Goal: Information Seeking & Learning: Learn about a topic

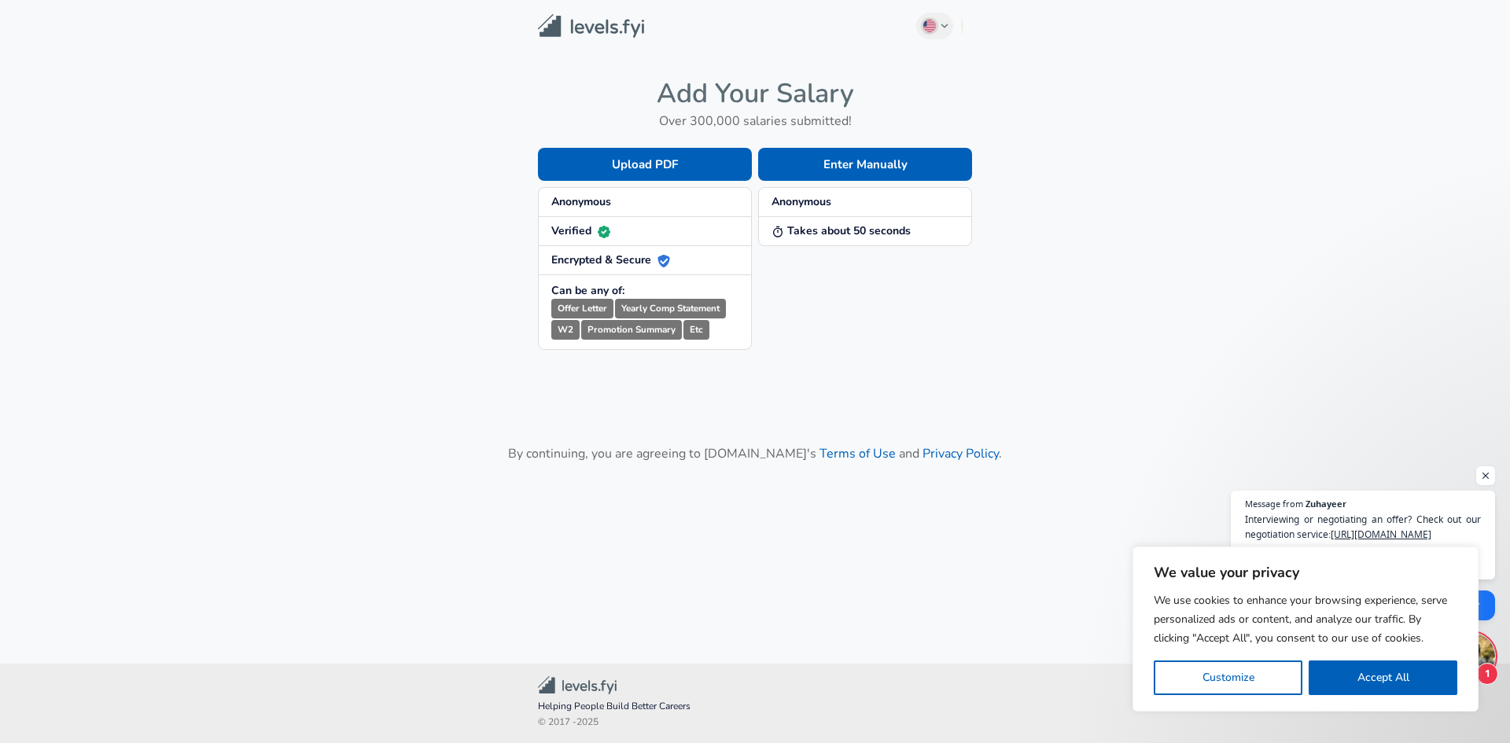
click at [836, 355] on main "English ([GEOGRAPHIC_DATA]) Change Add Your Salary Over 300,000 salaries submit…" at bounding box center [755, 313] width 1510 height 626
click at [882, 164] on button "Enter Manually" at bounding box center [865, 164] width 214 height 33
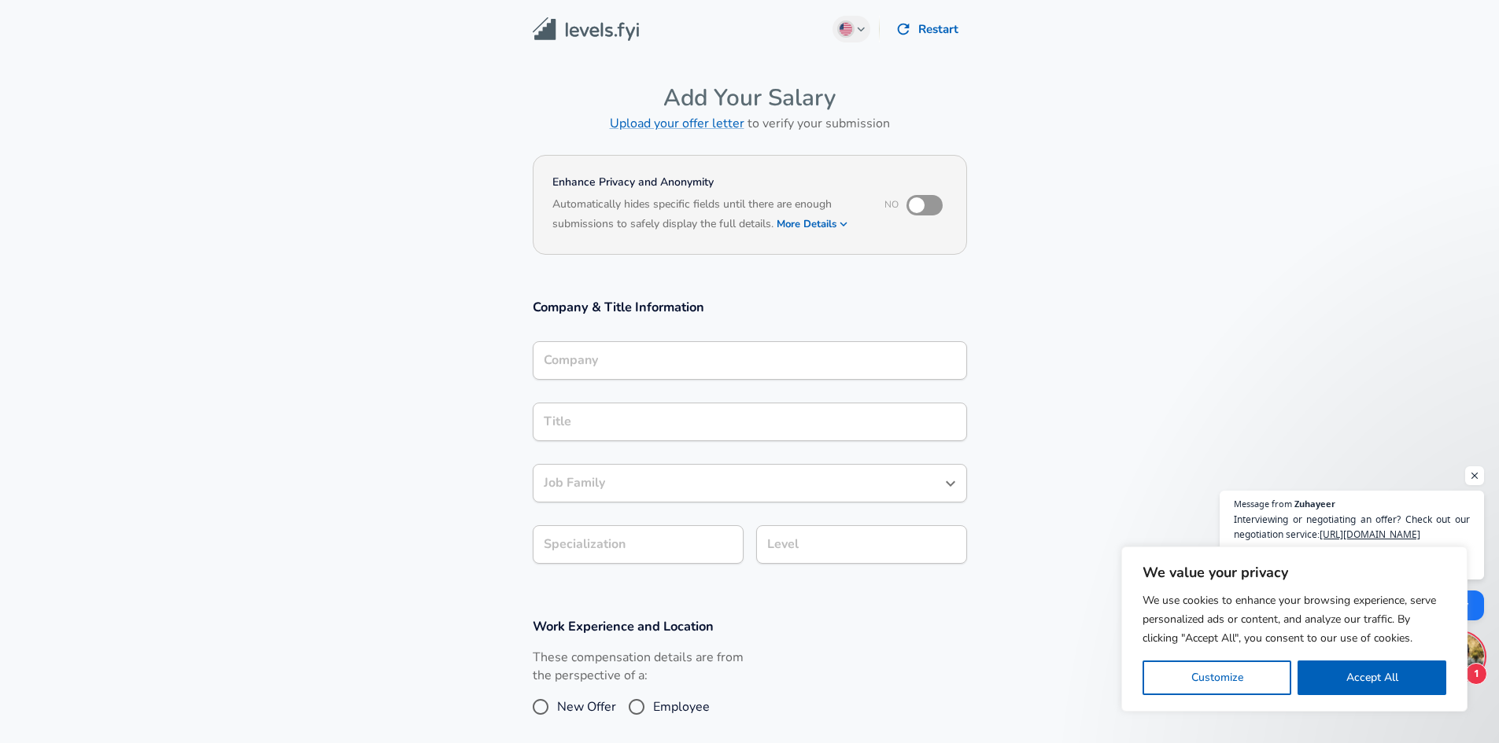
click at [751, 297] on section "Company & Title Information Company Company Title Title Job Family Job Family S…" at bounding box center [749, 439] width 1499 height 319
click at [866, 29] on button "English ([GEOGRAPHIC_DATA]) Change" at bounding box center [851, 29] width 38 height 27
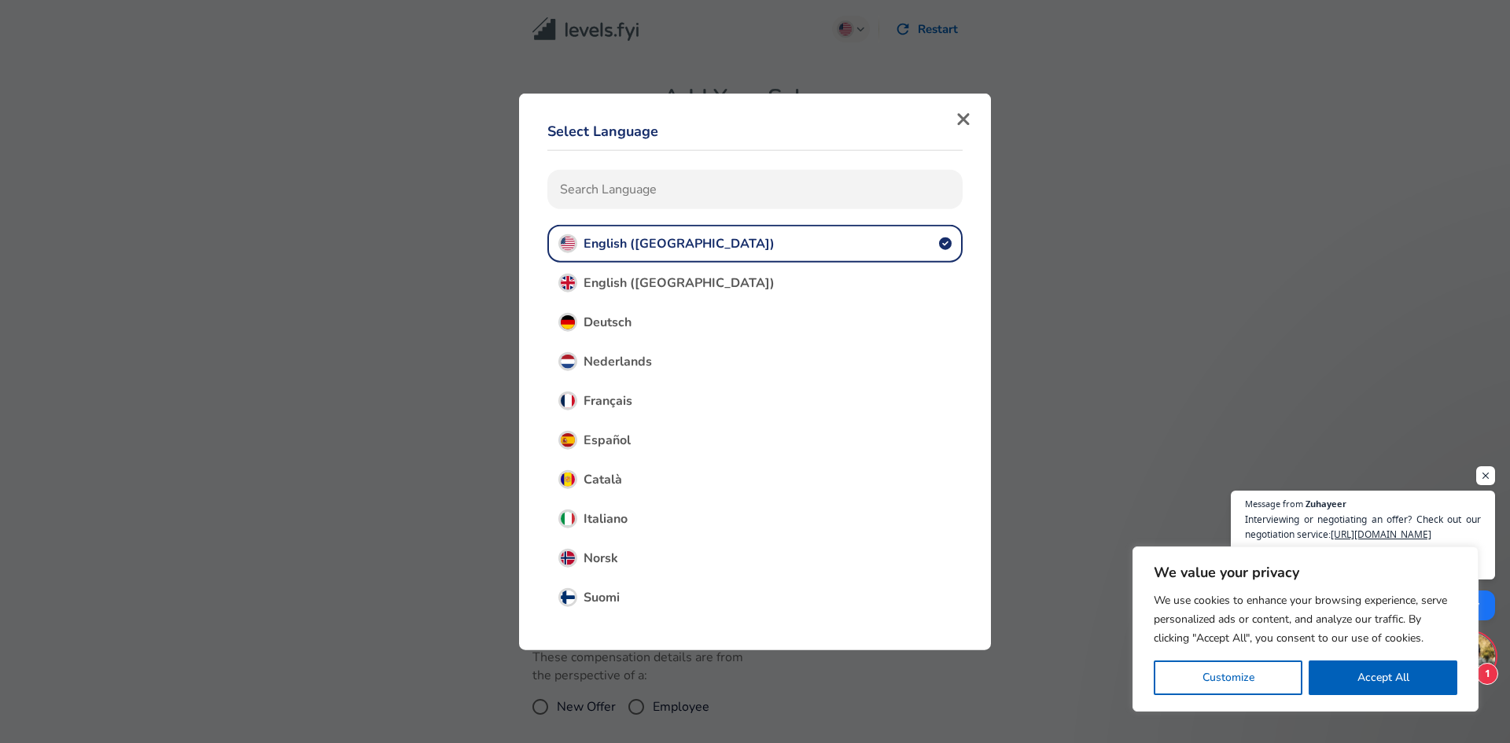
click at [638, 285] on span "English ([GEOGRAPHIC_DATA])" at bounding box center [679, 282] width 191 height 17
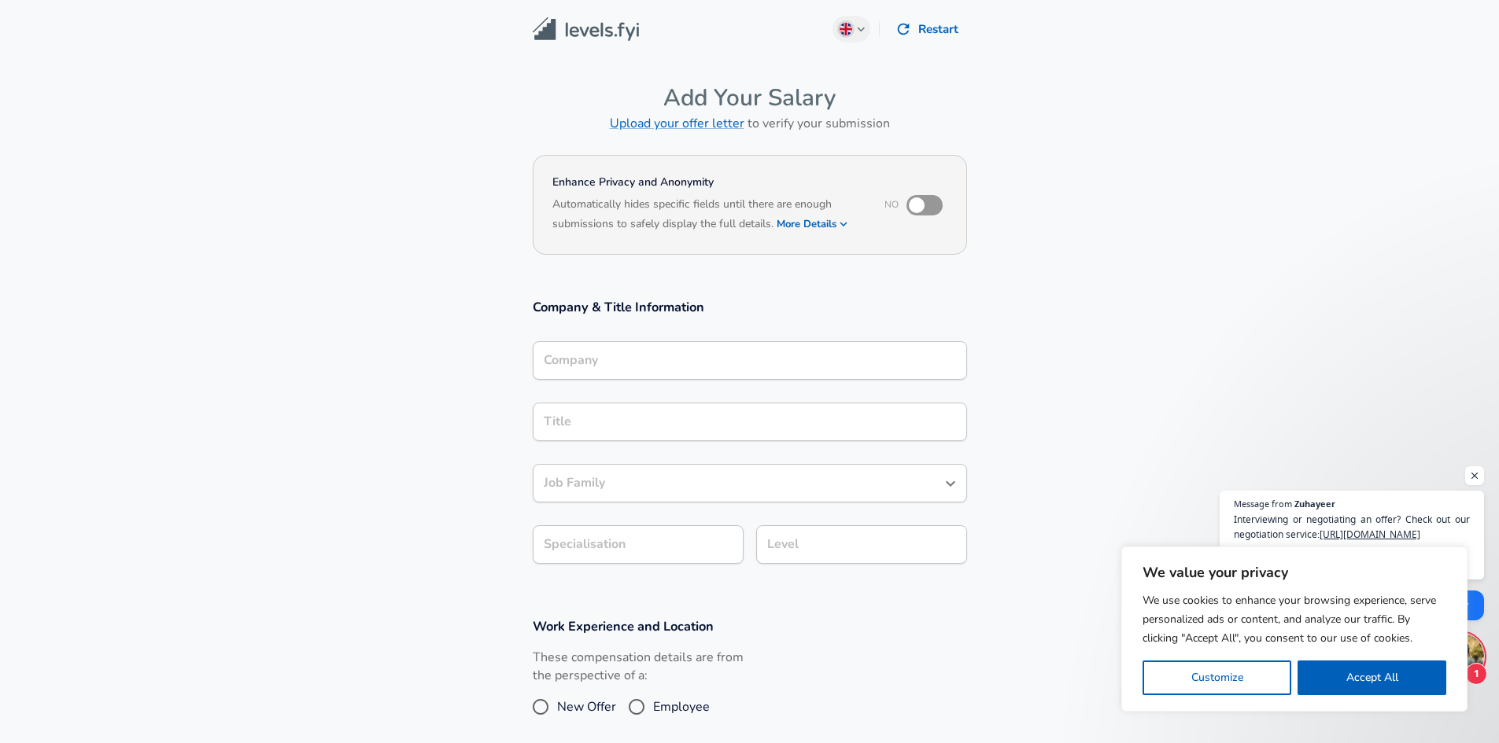
click at [1082, 210] on section "Enhance Privacy and Anonymity No Automatically hides specific fields until ther…" at bounding box center [749, 215] width 1499 height 130
click at [1041, 277] on section "Enhance Privacy and Anonymity No Automatically hides specific fields until ther…" at bounding box center [749, 215] width 1499 height 130
click at [916, 209] on input "checkbox" at bounding box center [917, 205] width 90 height 30
checkbox input "true"
click at [1047, 246] on section "Enhance Privacy and Anonymity Yes Automatically hides specific fields until the…" at bounding box center [749, 215] width 1499 height 130
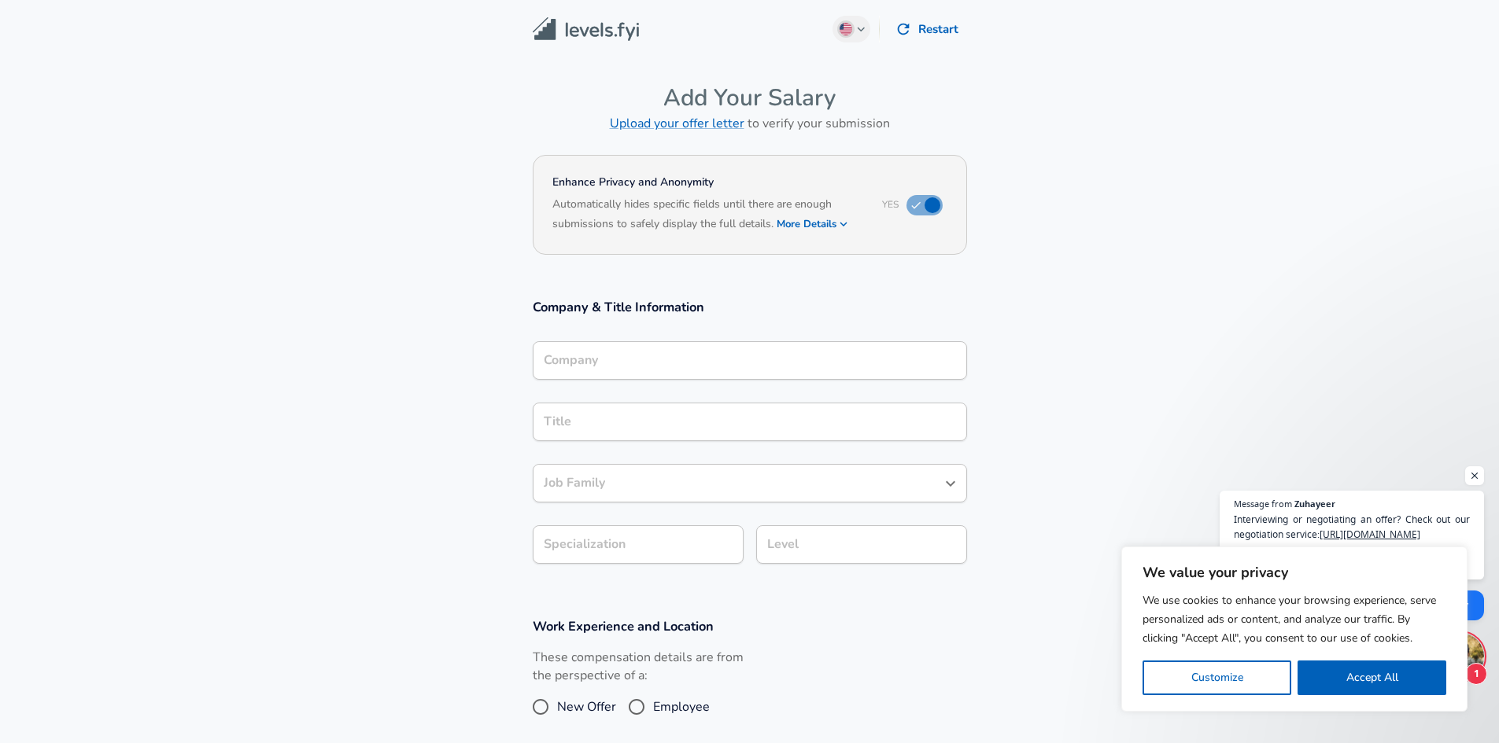
scroll to position [393, 0]
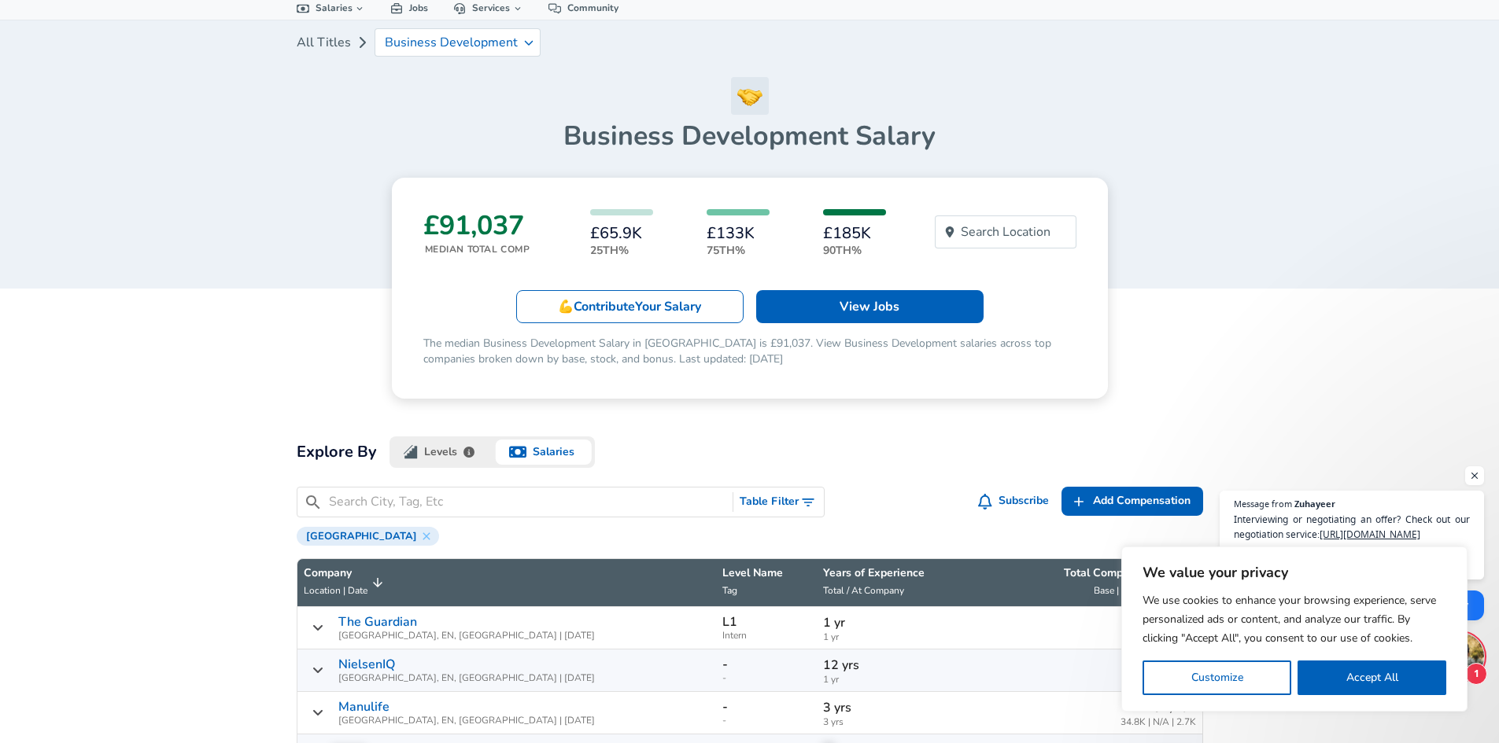
scroll to position [315, 0]
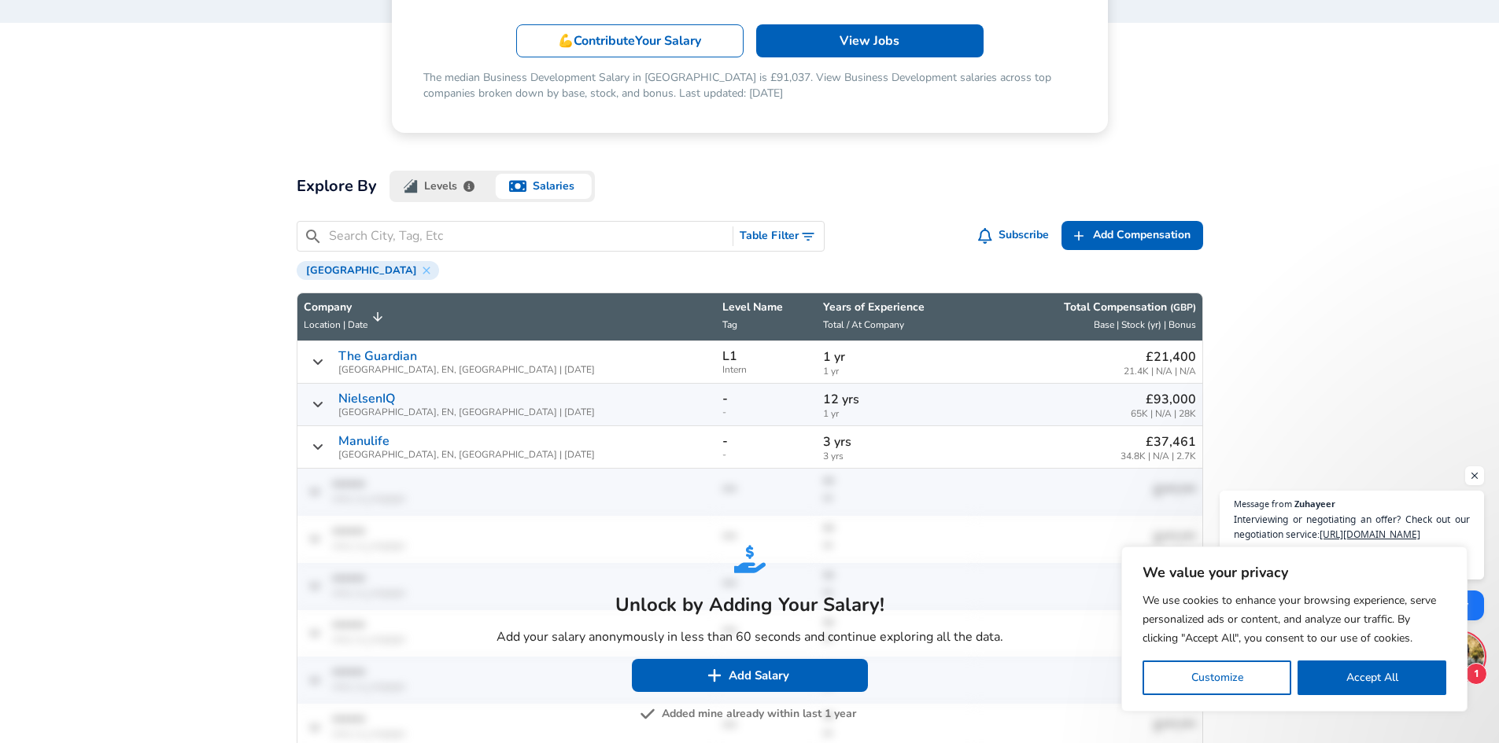
click at [407, 181] on img "button" at bounding box center [411, 186] width 14 height 14
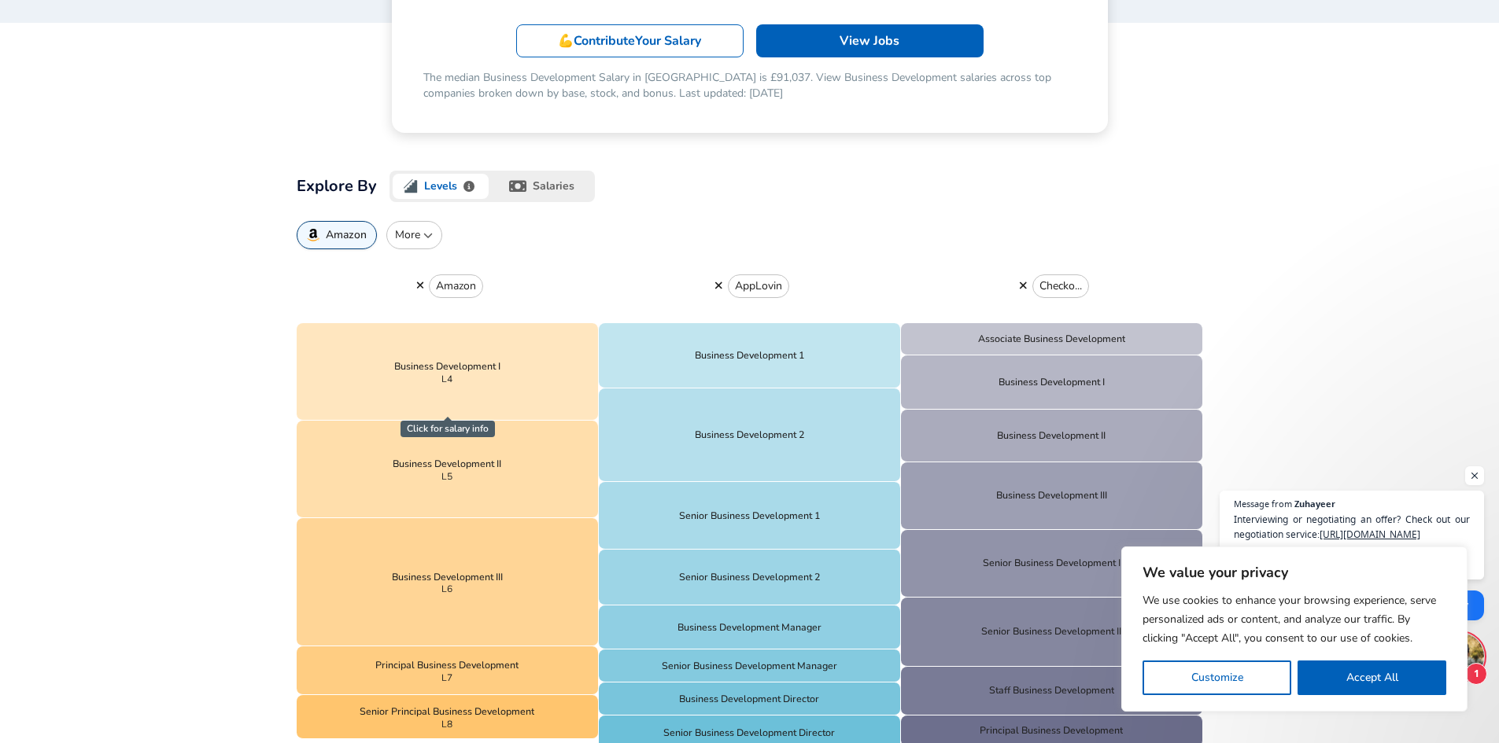
click at [554, 181] on button "salaries" at bounding box center [543, 186] width 103 height 31
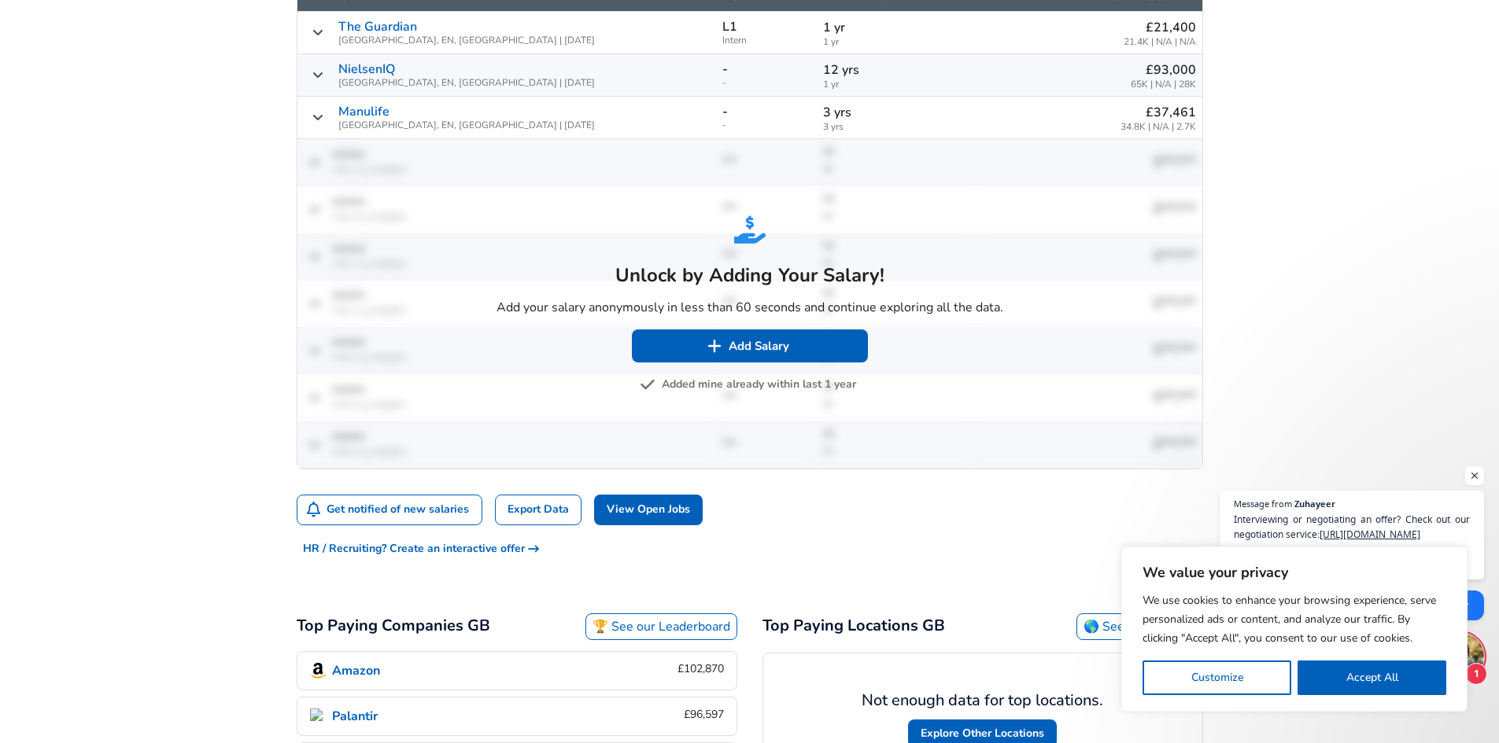
scroll to position [708, 0]
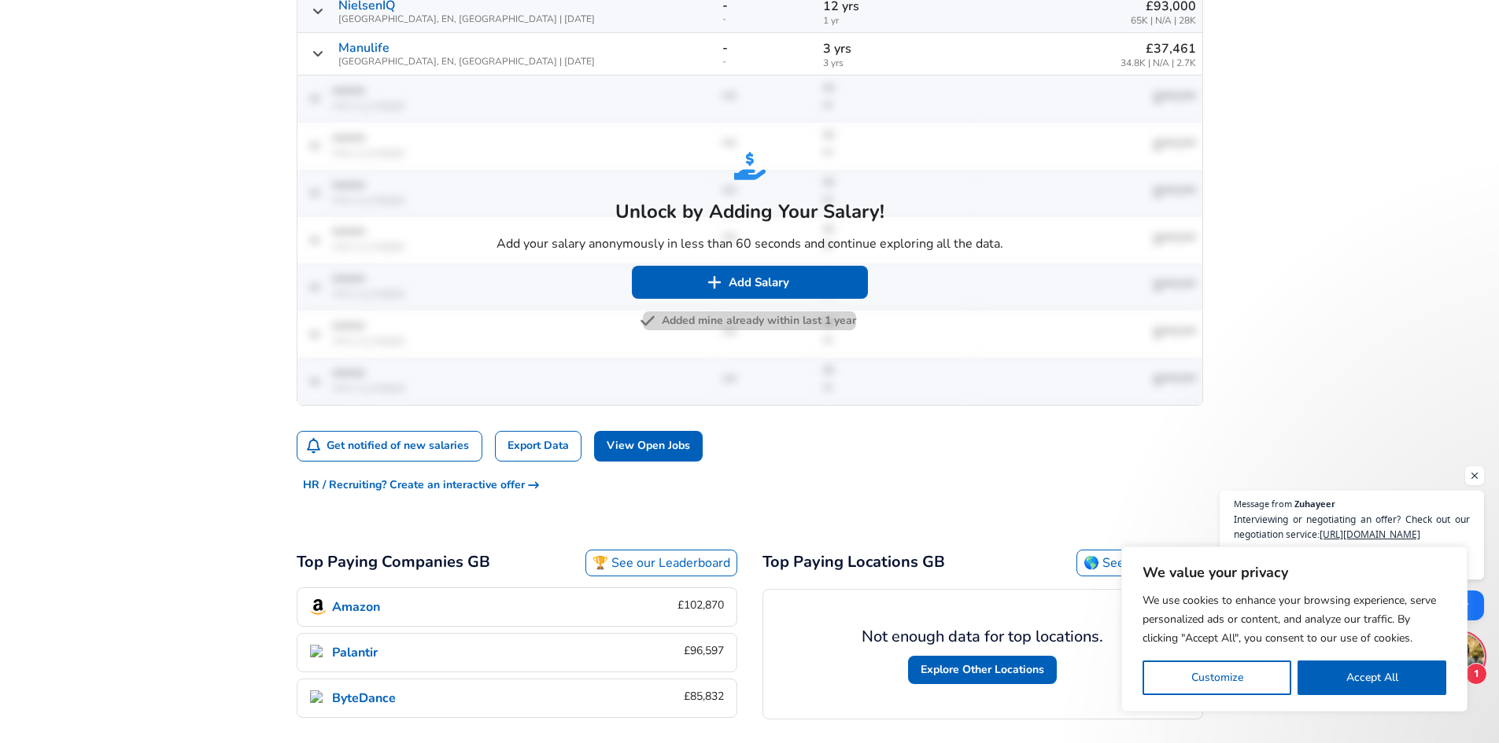
click at [754, 323] on button "Added mine already within last 1 year" at bounding box center [749, 322] width 213 height 20
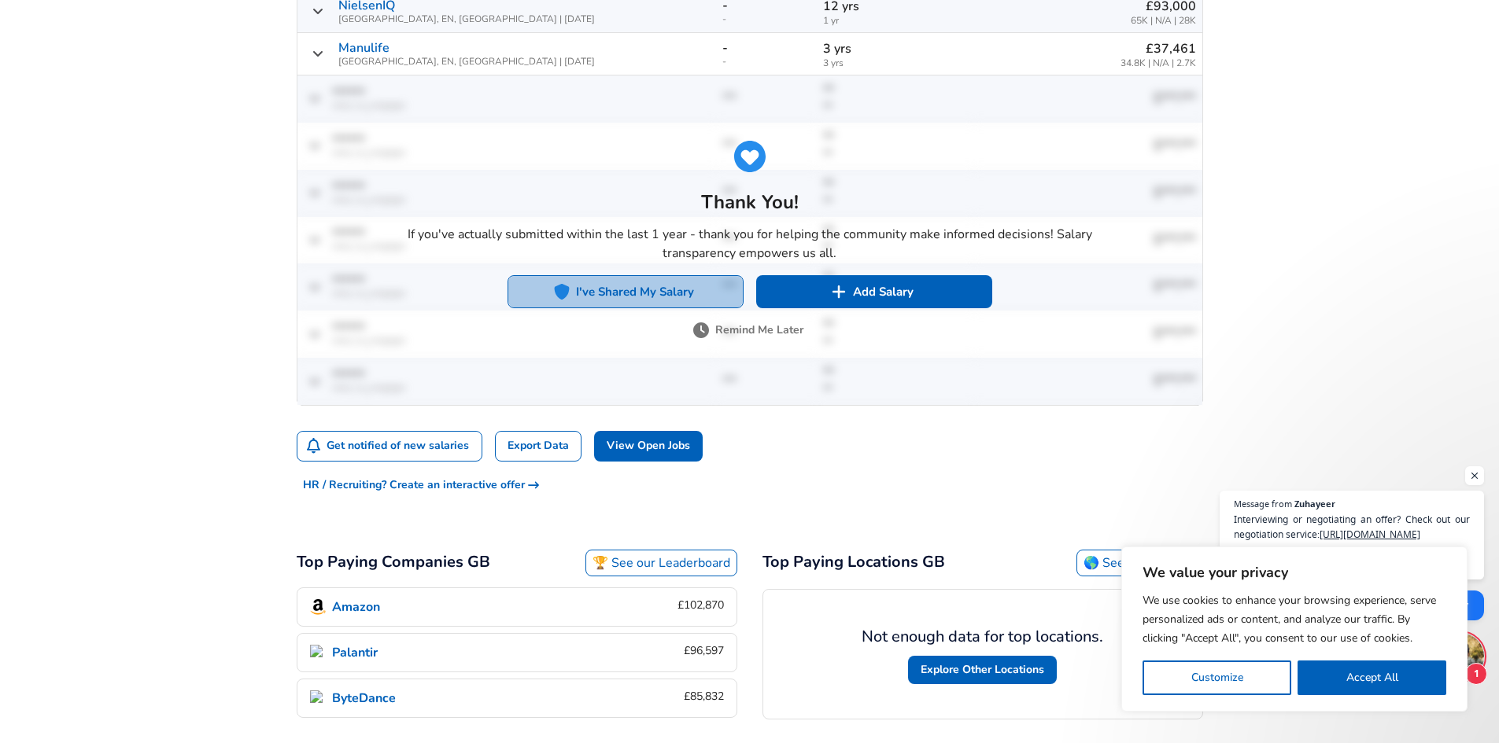
click at [637, 293] on button "I've Shared My Salary" at bounding box center [625, 291] width 236 height 33
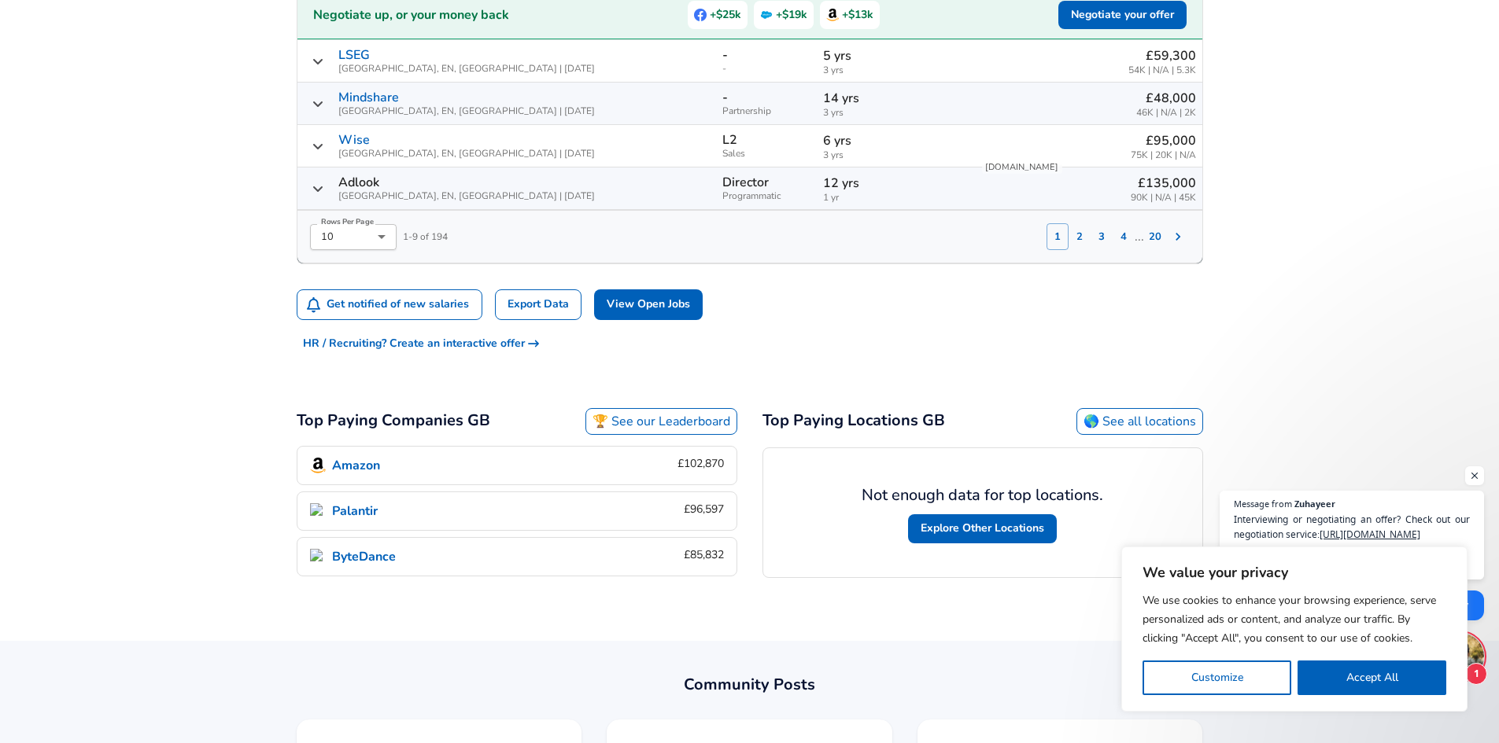
scroll to position [944, 0]
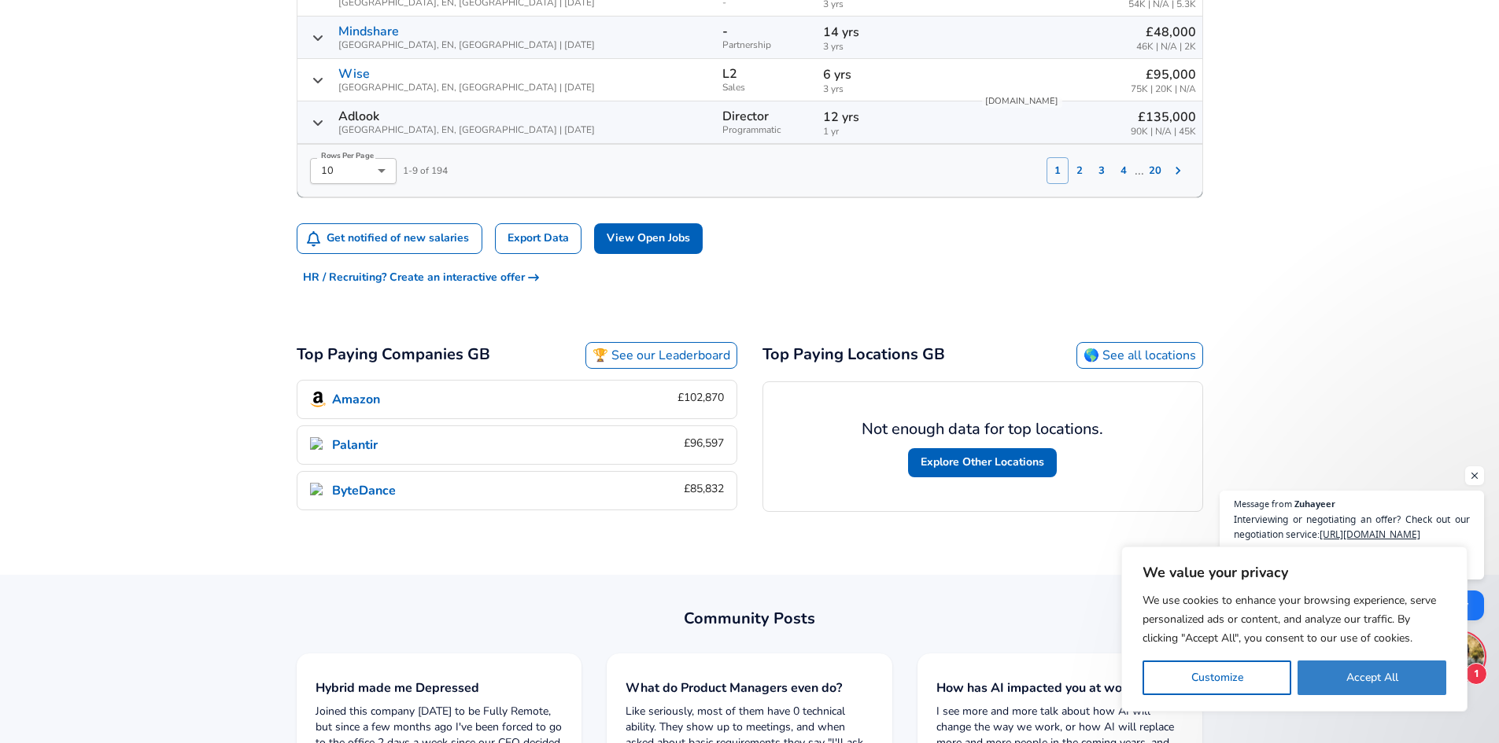
click at [1350, 676] on button "Accept All" at bounding box center [1371, 678] width 149 height 35
checkbox input "true"
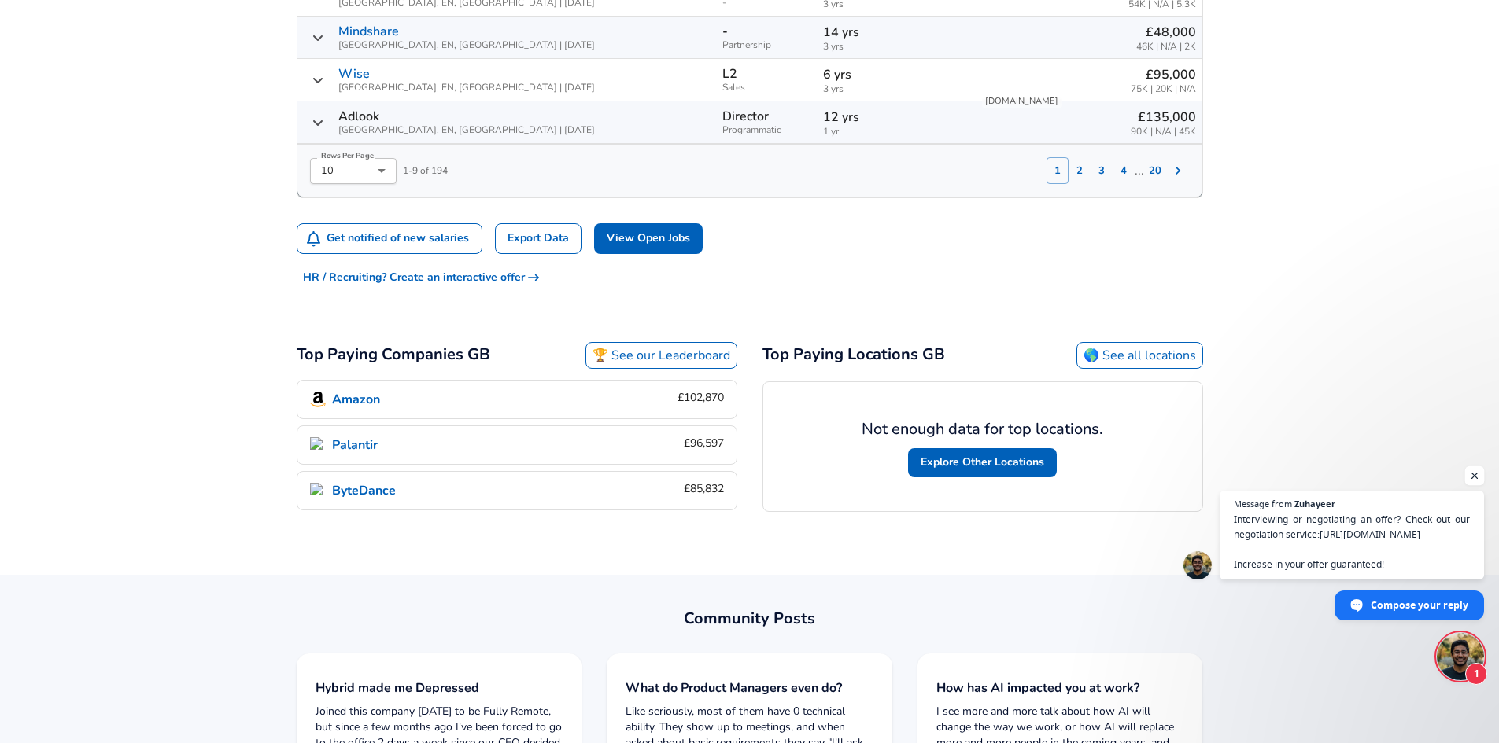
click at [1475, 480] on span "Open chat" at bounding box center [1475, 477] width 20 height 20
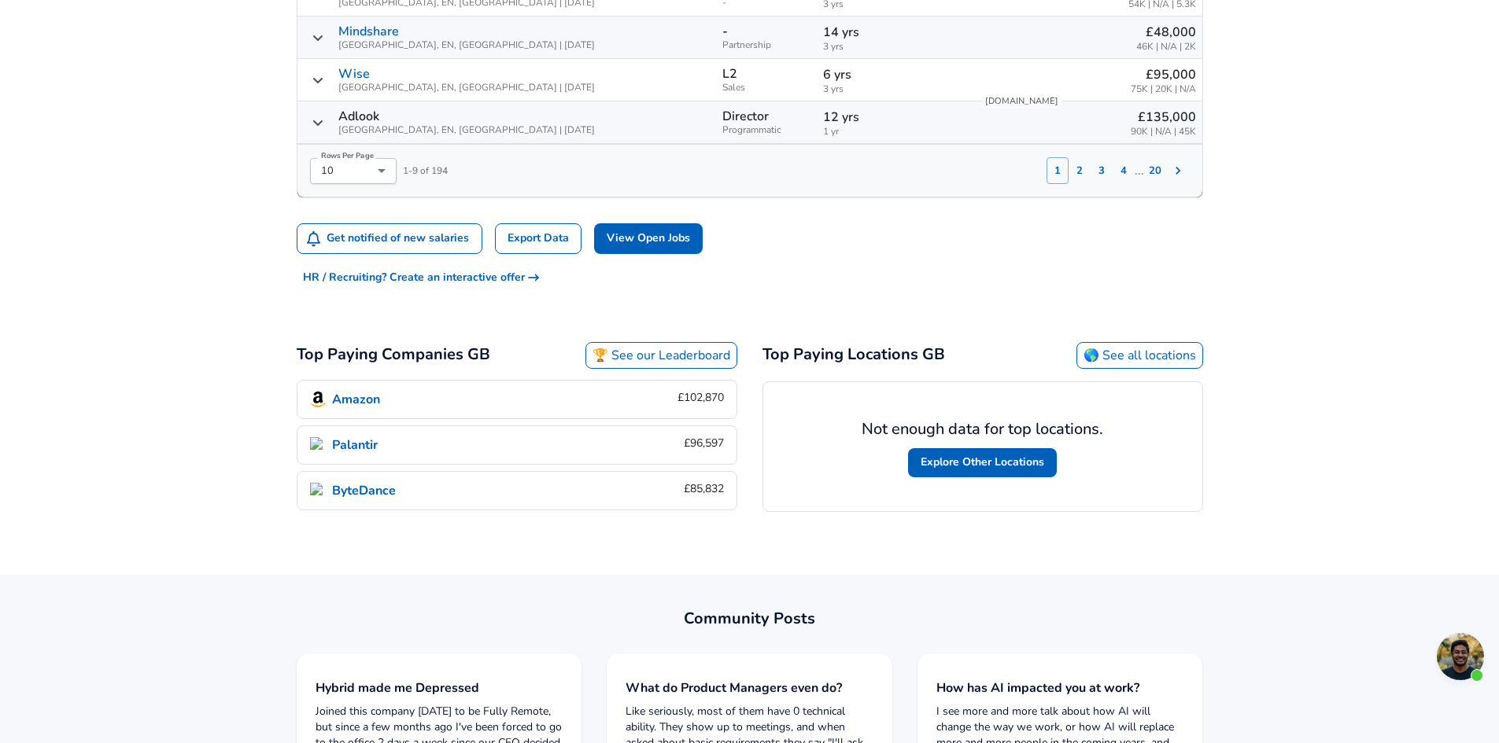
click at [1400, 448] on div "For Employers £ GBP / yr Change English ([GEOGRAPHIC_DATA]) Change Login Sign U…" at bounding box center [749, 634] width 1499 height 3156
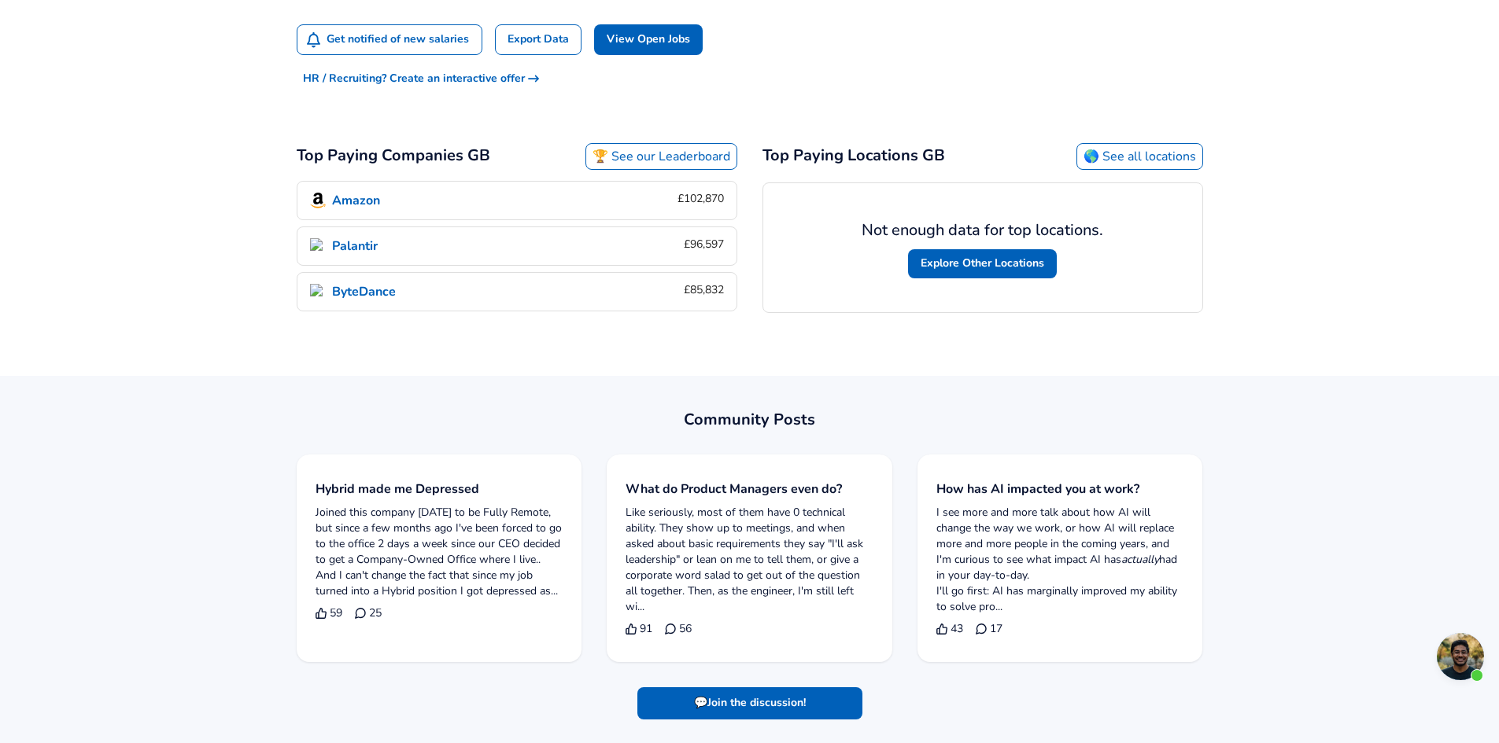
scroll to position [1180, 0]
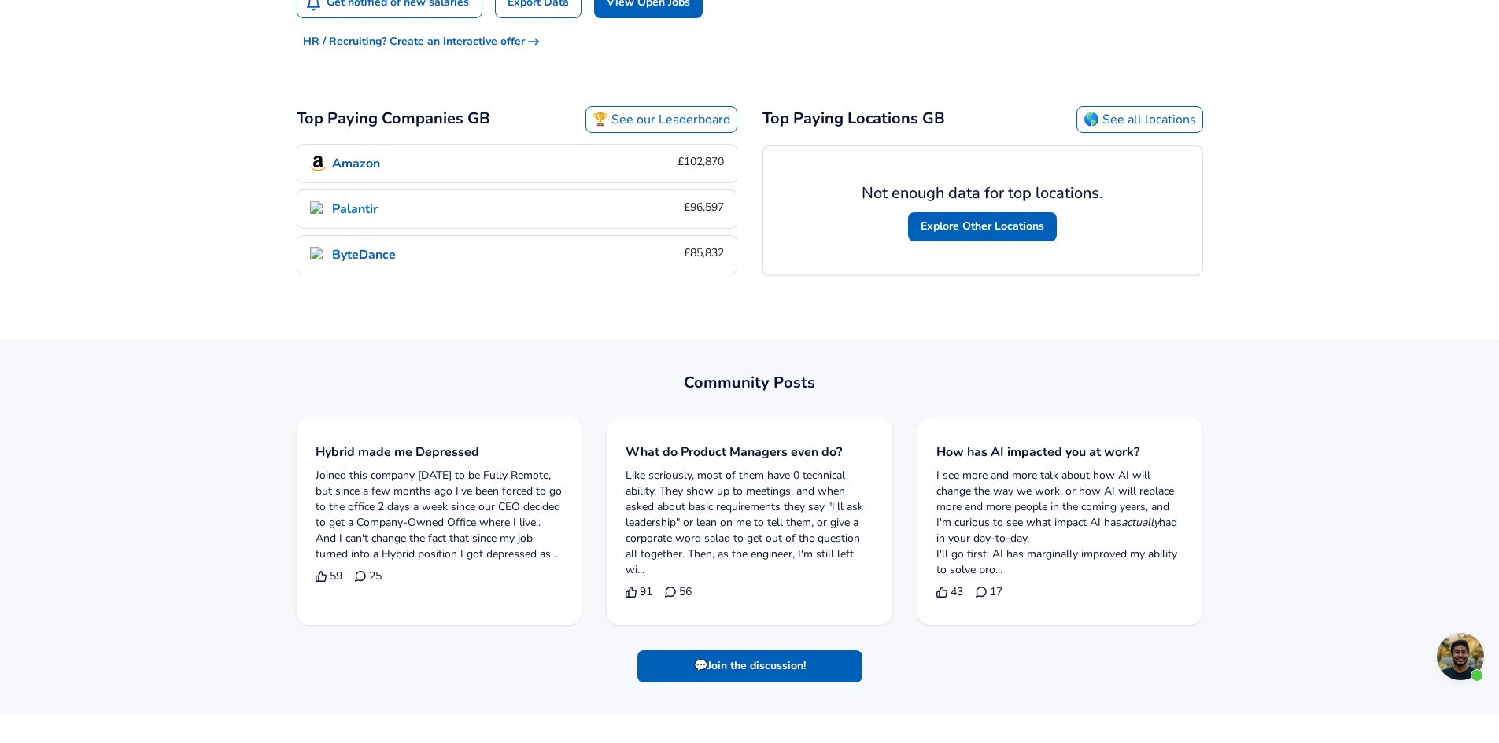
click at [1309, 441] on article "Community Posts Hybrid made me Depressed Joined this company [DATE] to be Fully…" at bounding box center [749, 526] width 1499 height 375
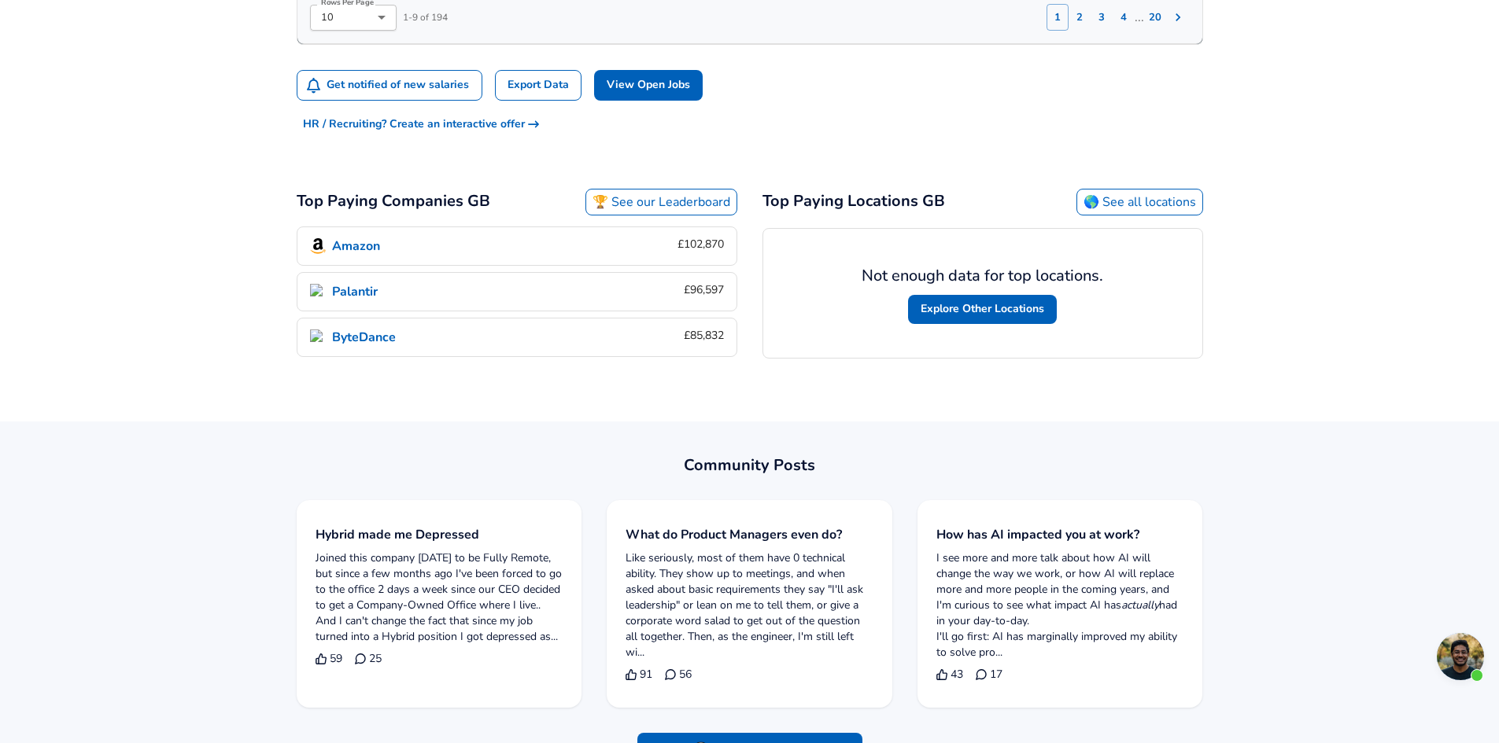
scroll to position [1101, 0]
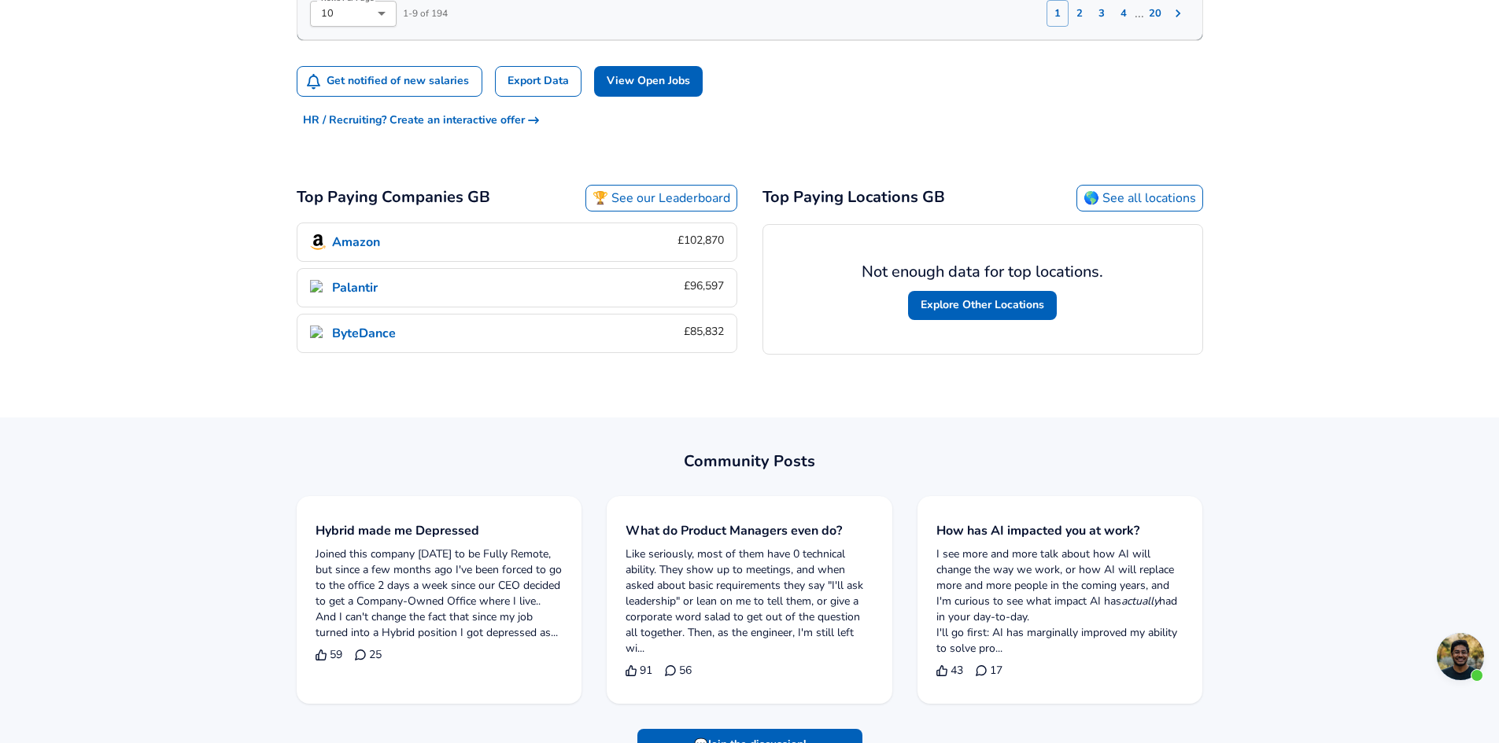
click at [1292, 448] on article "Community Posts Hybrid made me Depressed Joined this company [DATE] to be Fully…" at bounding box center [749, 605] width 1499 height 375
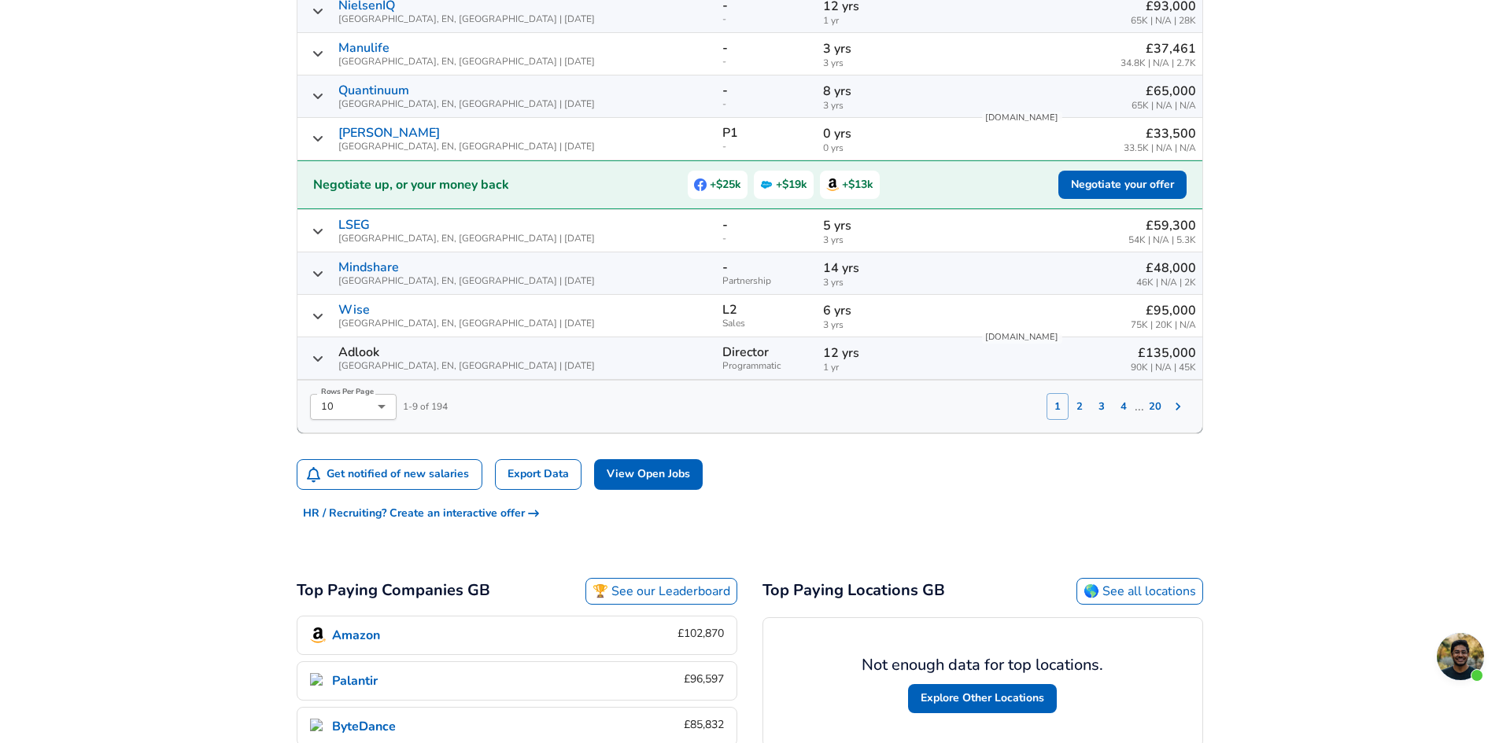
scroll to position [787, 0]
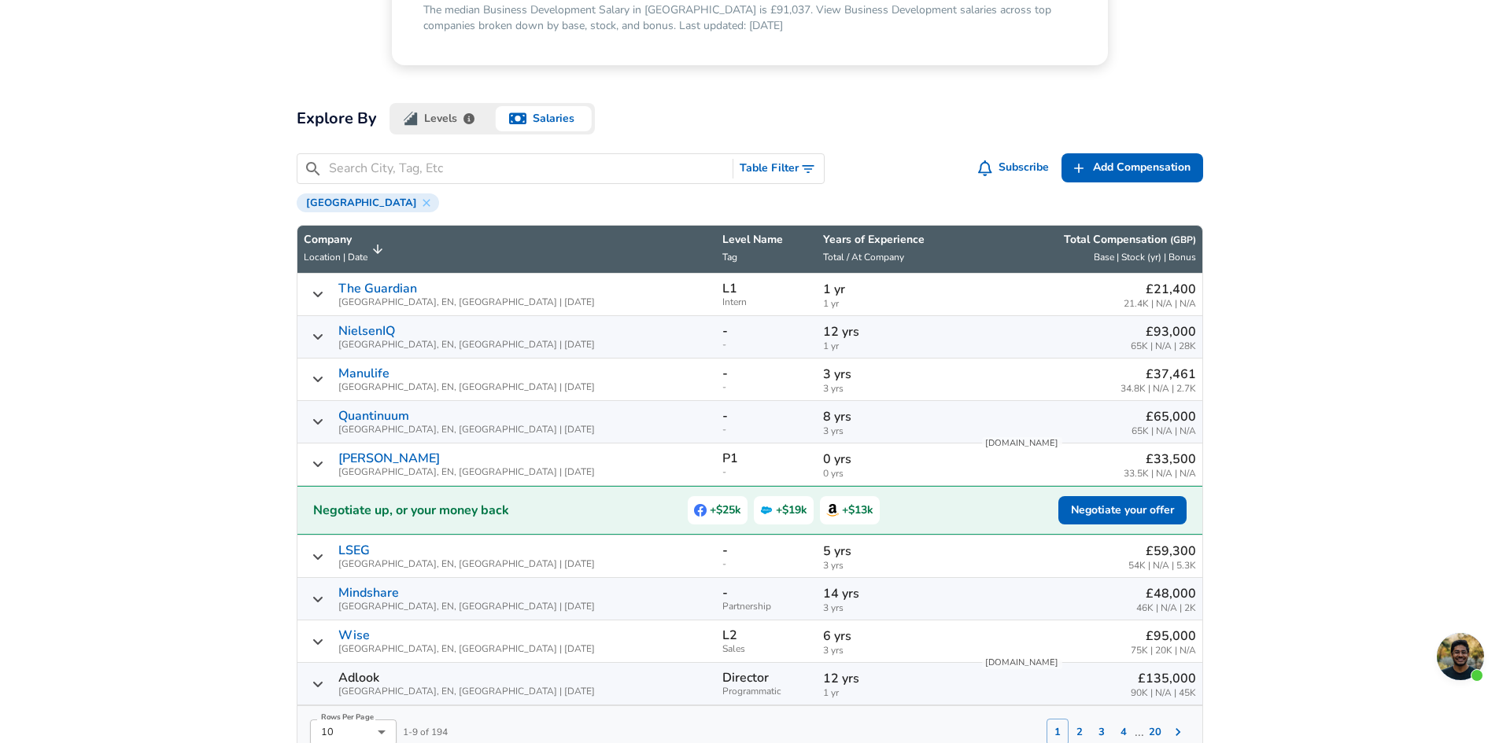
scroll to position [393, 0]
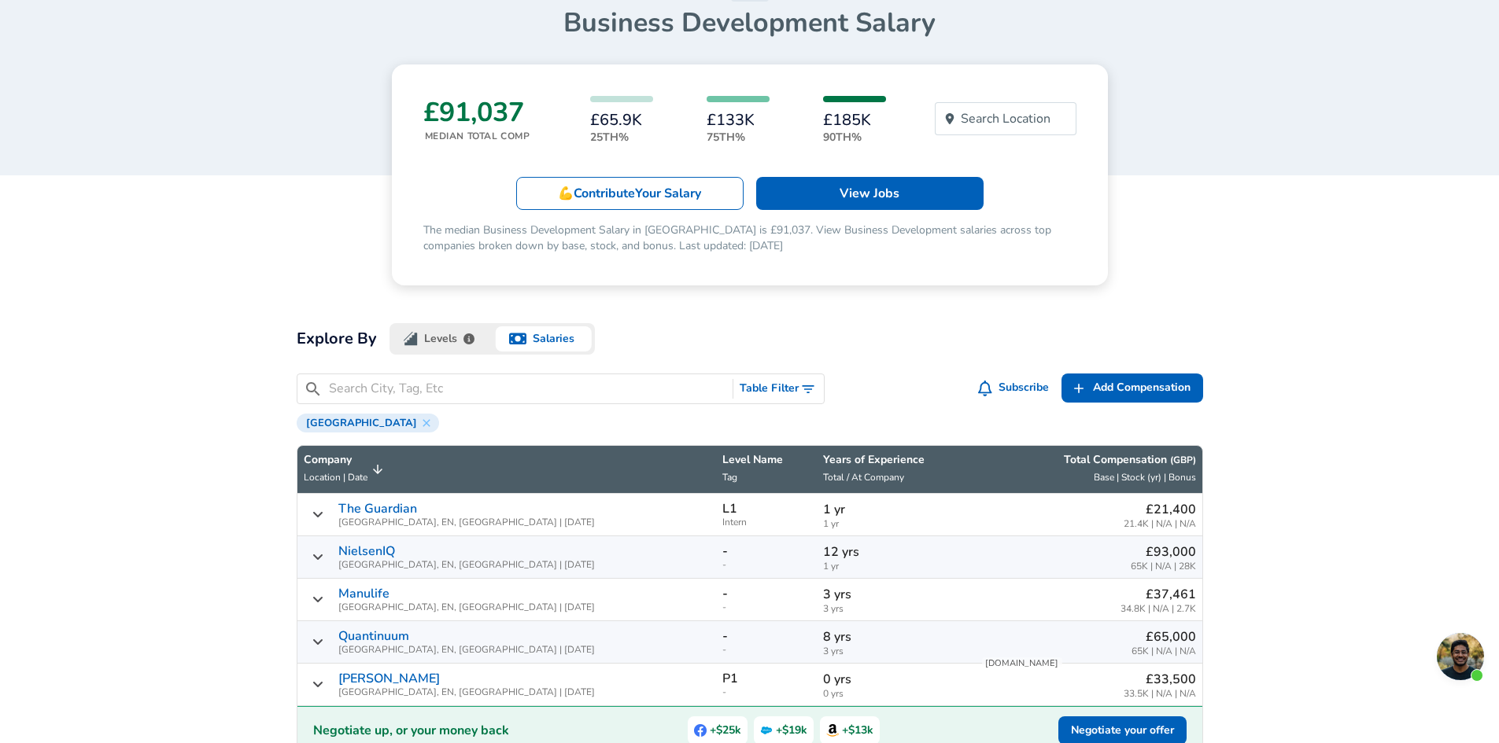
scroll to position [79, 0]
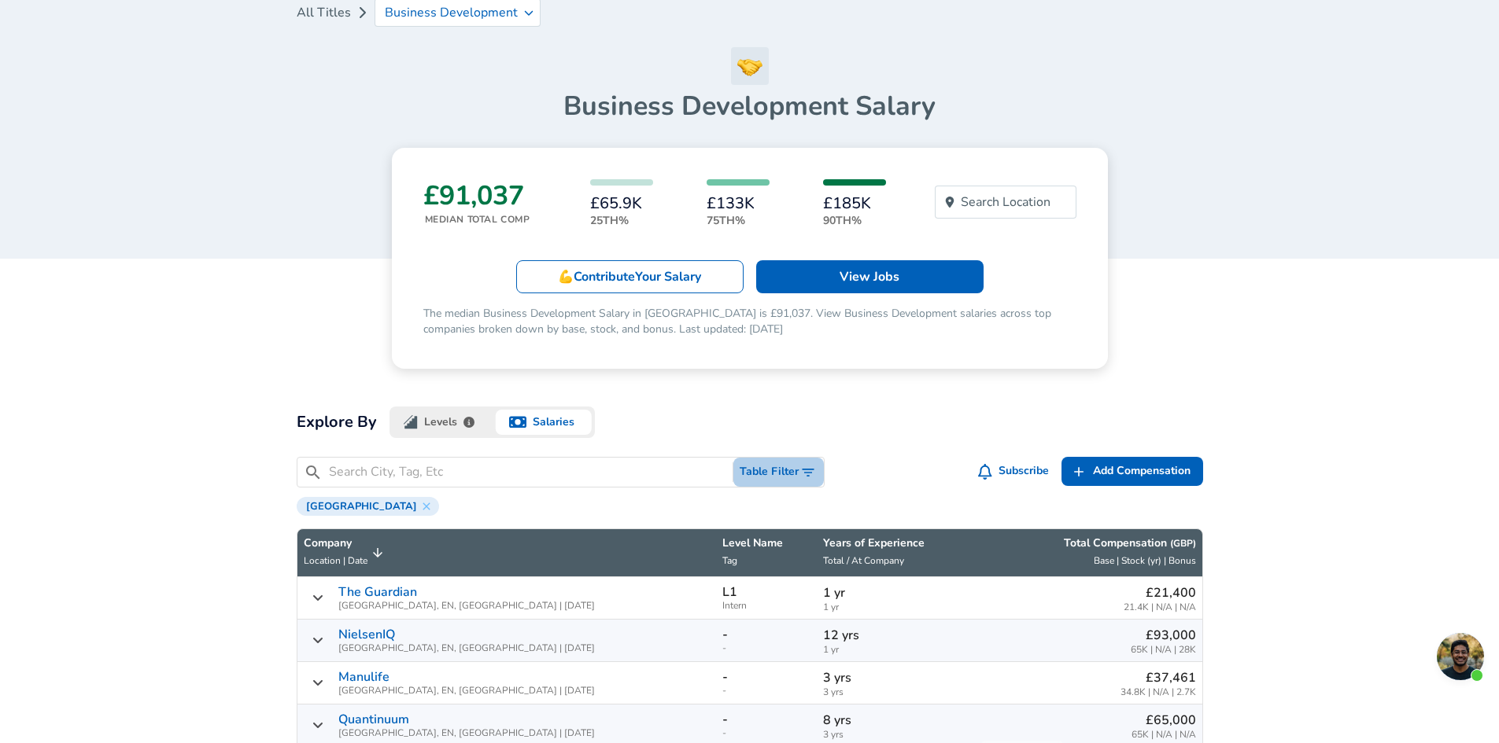
click at [788, 468] on button "Table Filter" at bounding box center [778, 472] width 90 height 29
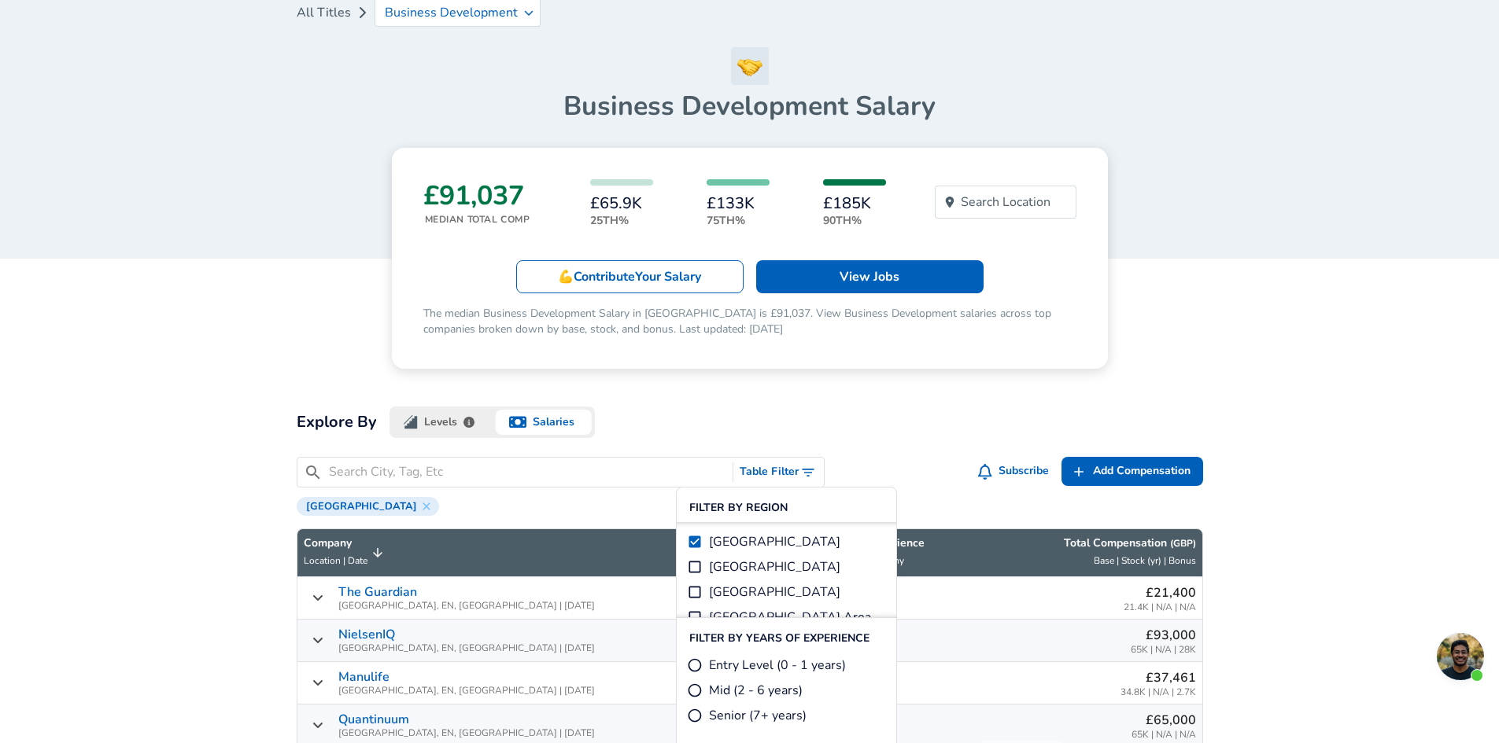
click at [713, 691] on span "Mid (2 - 6 years)" at bounding box center [756, 690] width 94 height 19
click at [703, 691] on input "Mid (2 - 6 years)" at bounding box center [695, 691] width 16 height 16
radio input "true"
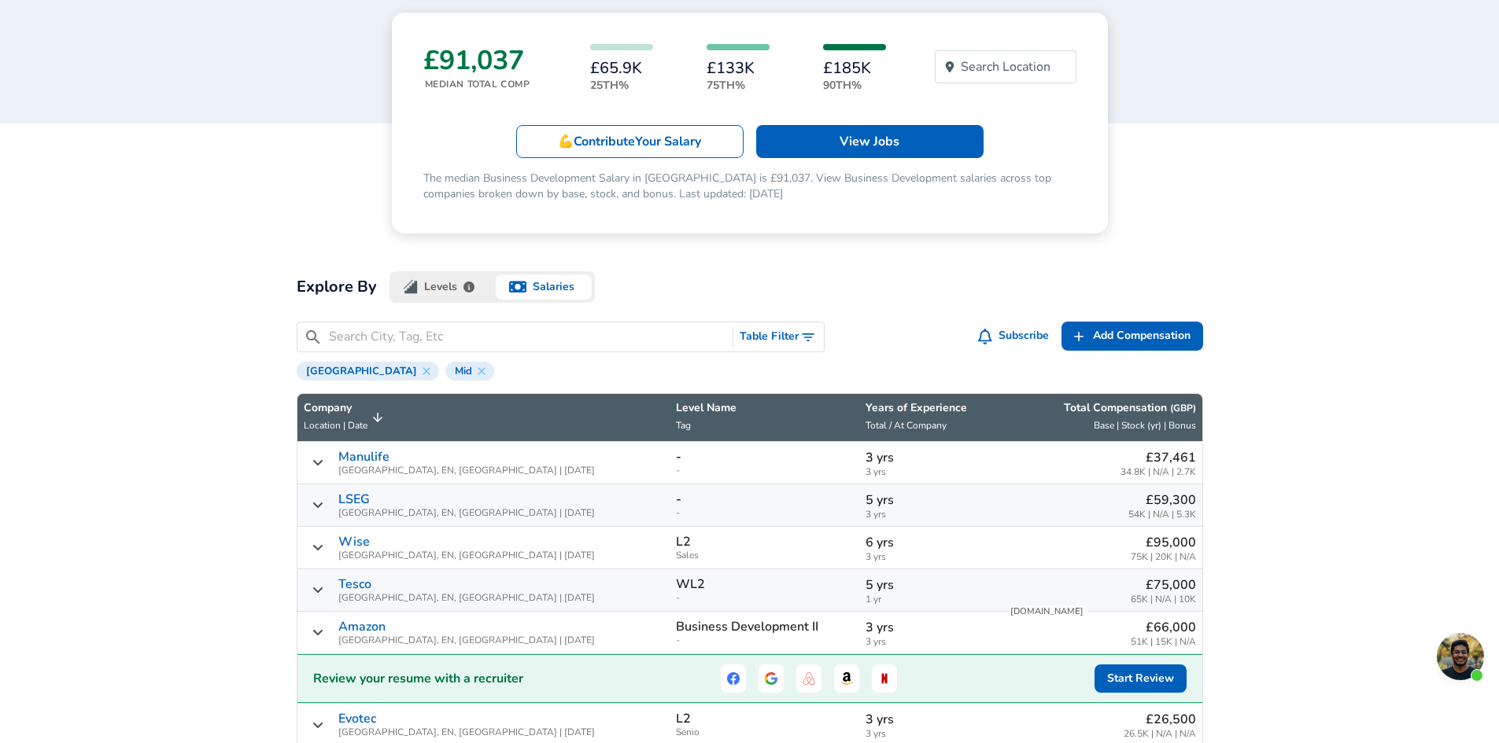
scroll to position [236, 0]
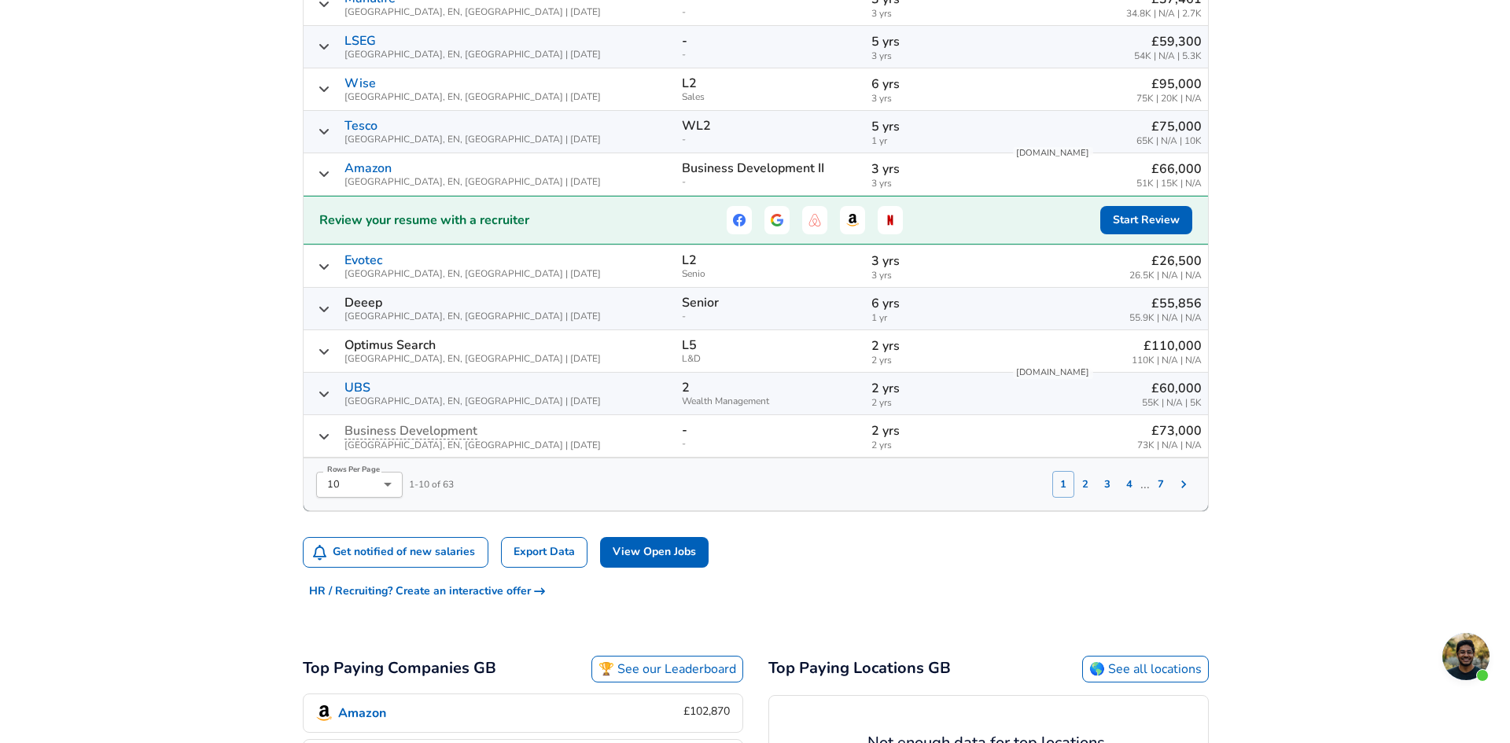
scroll to position [708, 0]
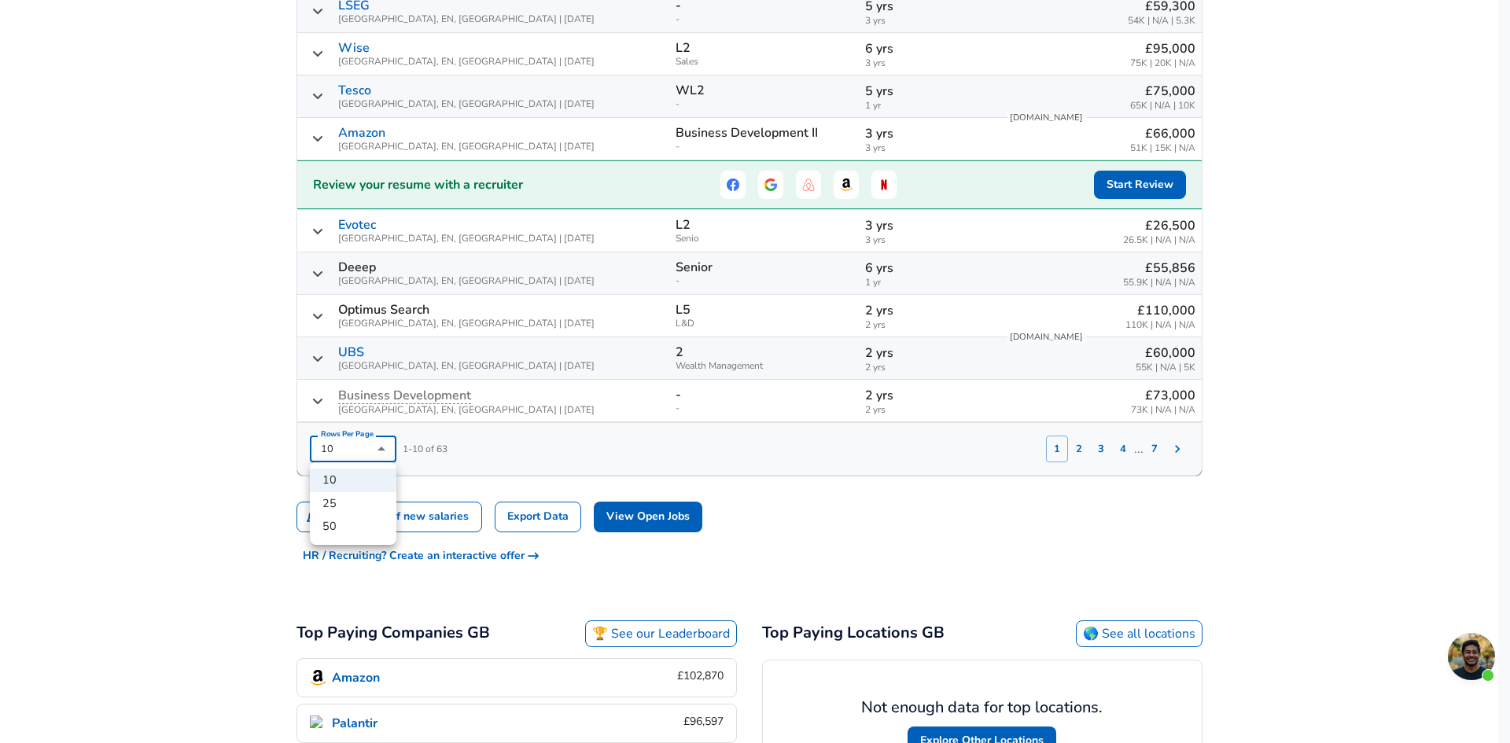
click at [351, 519] on li "50" at bounding box center [353, 527] width 87 height 24
type input "50"
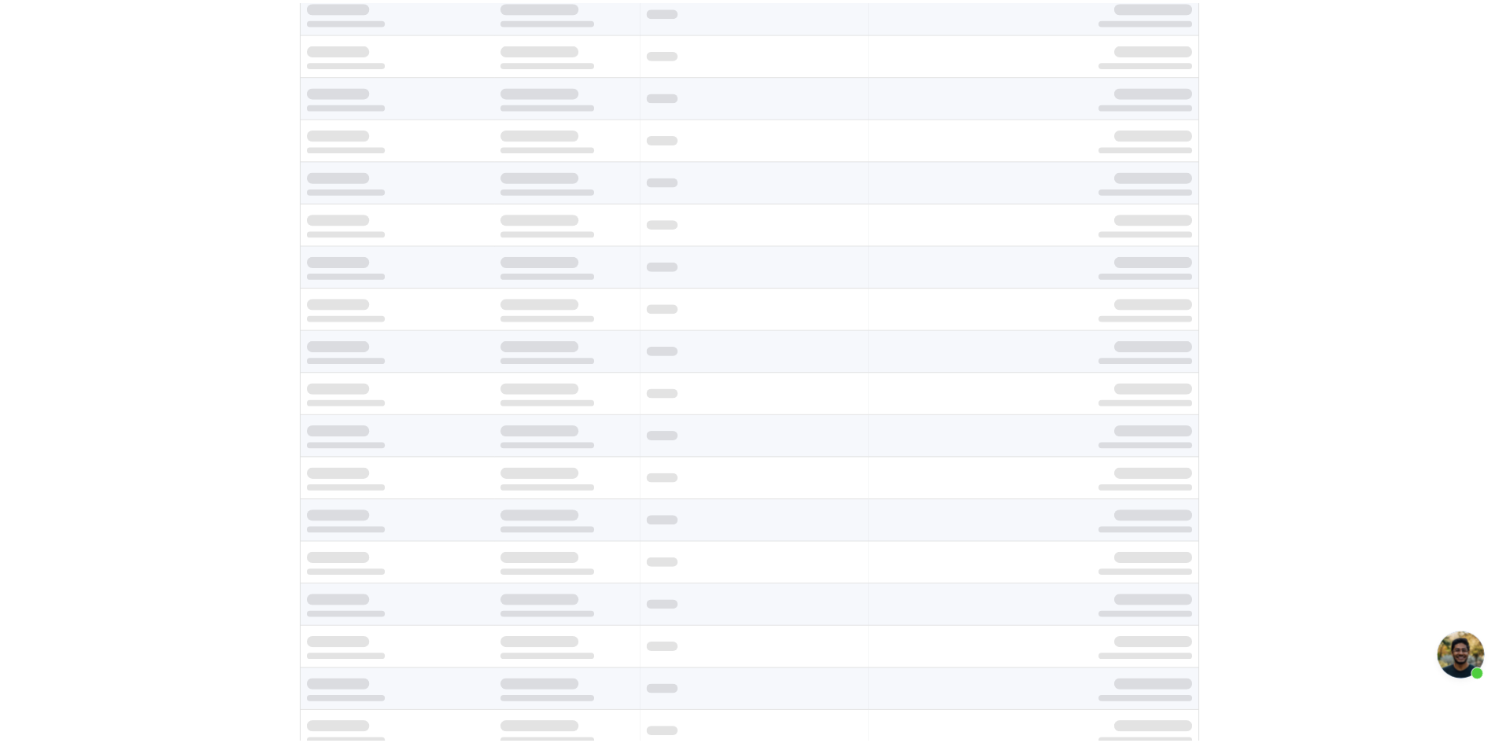
scroll to position [2435, 0]
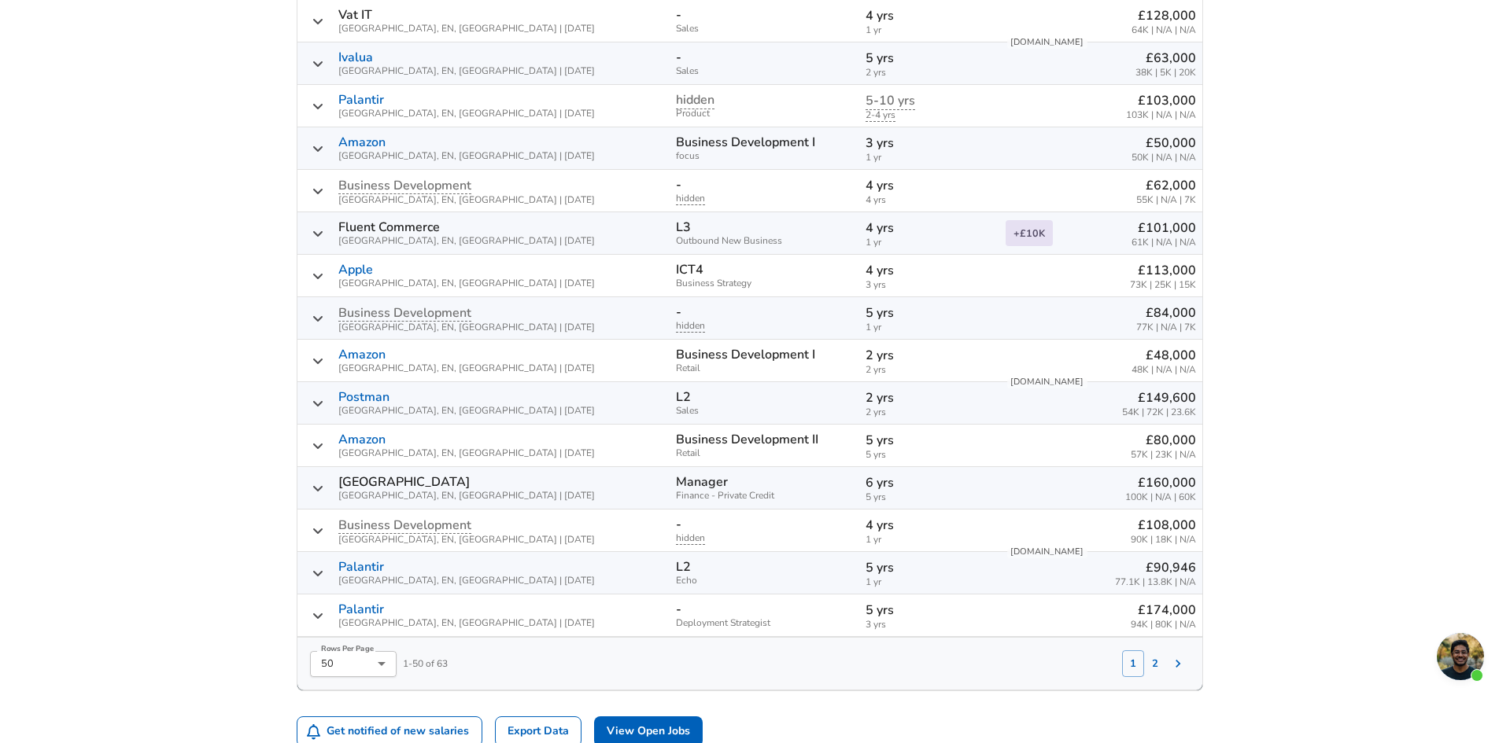
scroll to position [2277, 0]
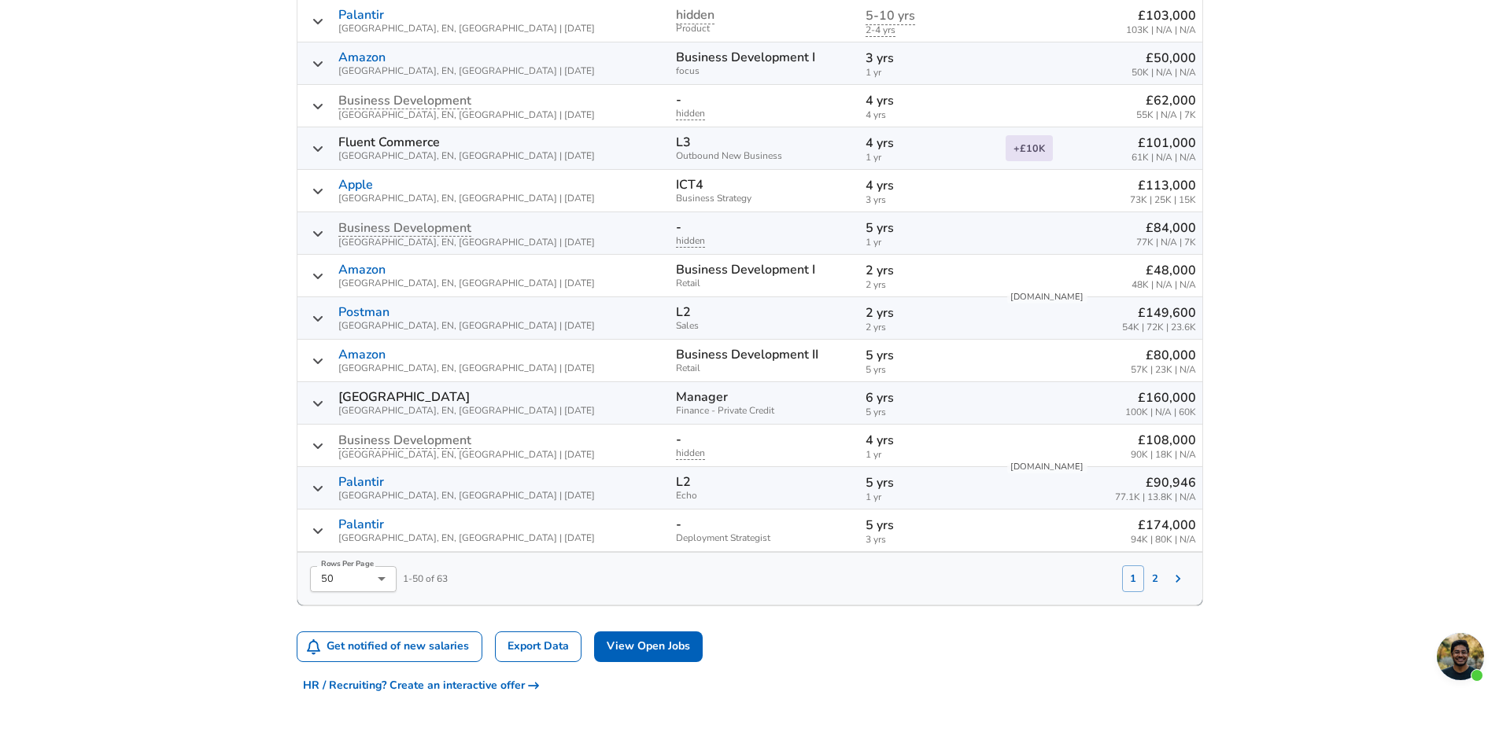
click at [1156, 580] on button "2" at bounding box center [1155, 579] width 22 height 27
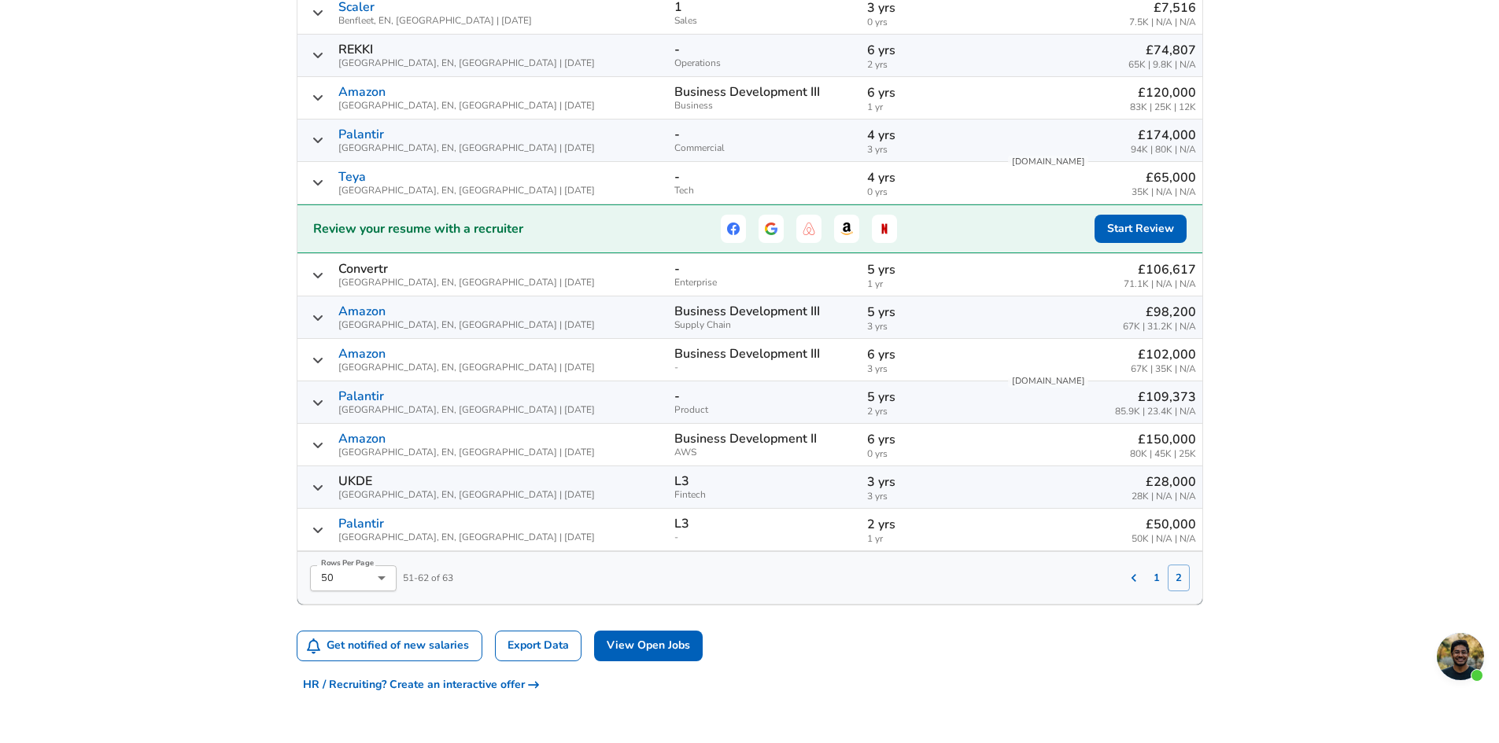
scroll to position [595, 0]
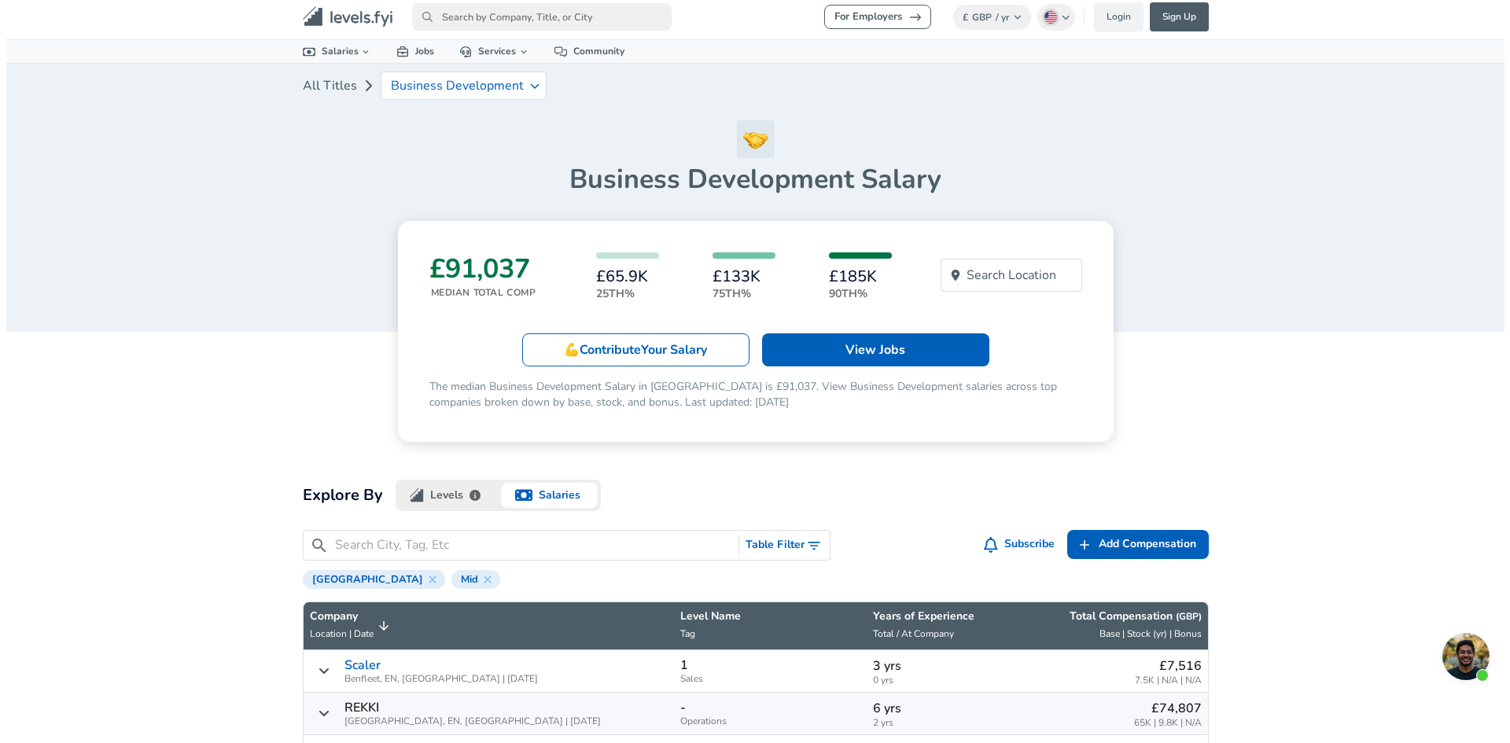
scroll to position [0, 0]
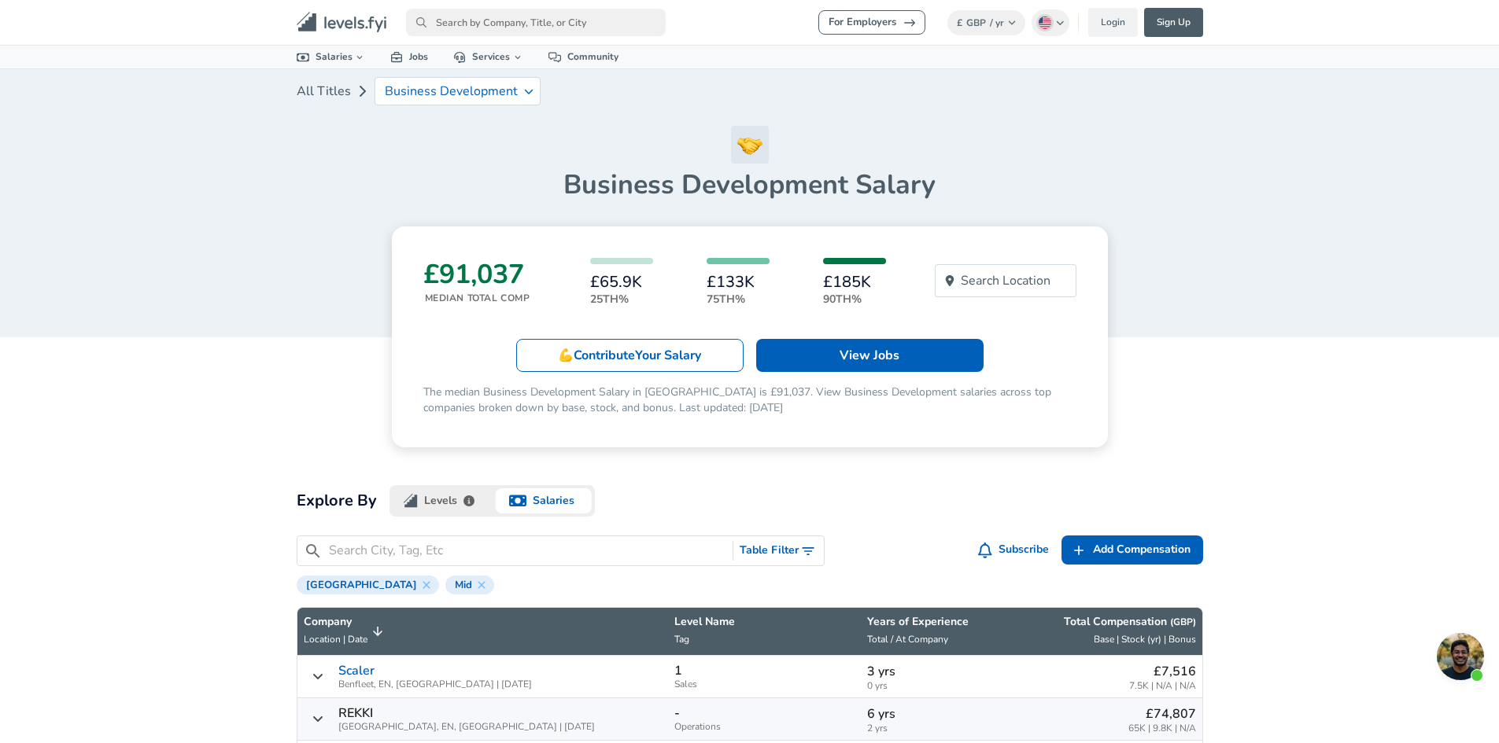
click at [475, 585] on icon at bounding box center [481, 585] width 13 height 13
click at [709, 552] on input "Search City, Tag, Etc" at bounding box center [528, 551] width 398 height 20
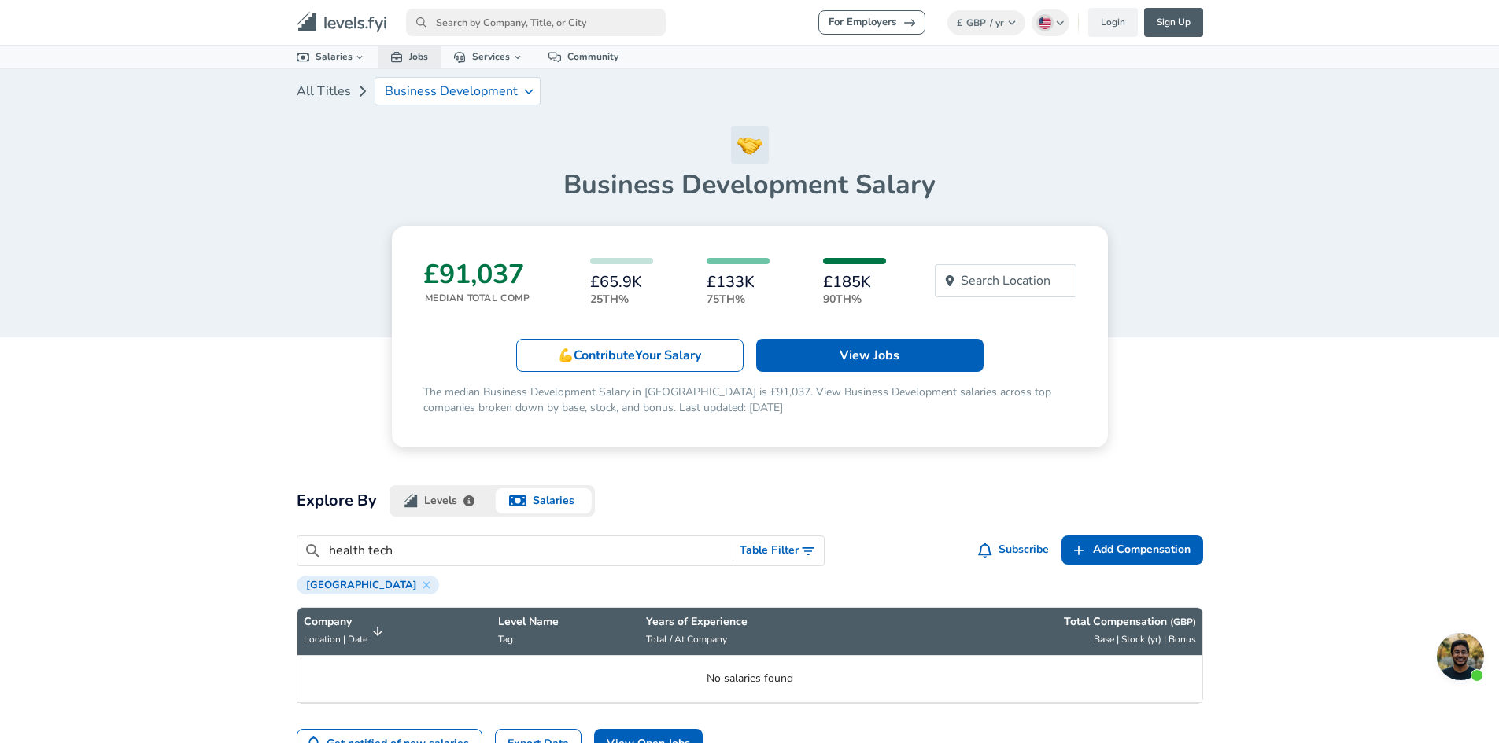
type input "health tech"
click at [409, 56] on link "Jobs" at bounding box center [409, 57] width 63 height 23
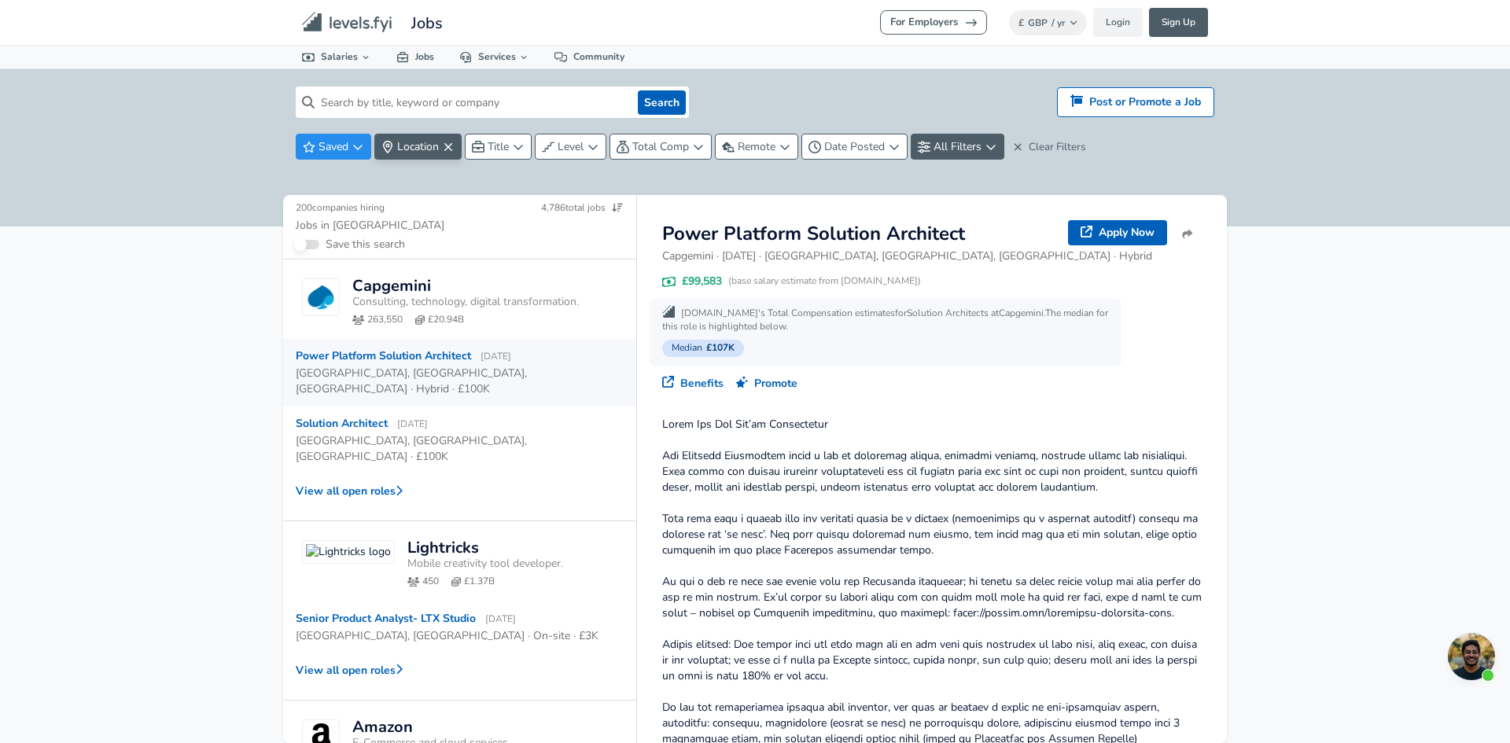
click at [408, 146] on span "Location" at bounding box center [418, 146] width 42 height 15
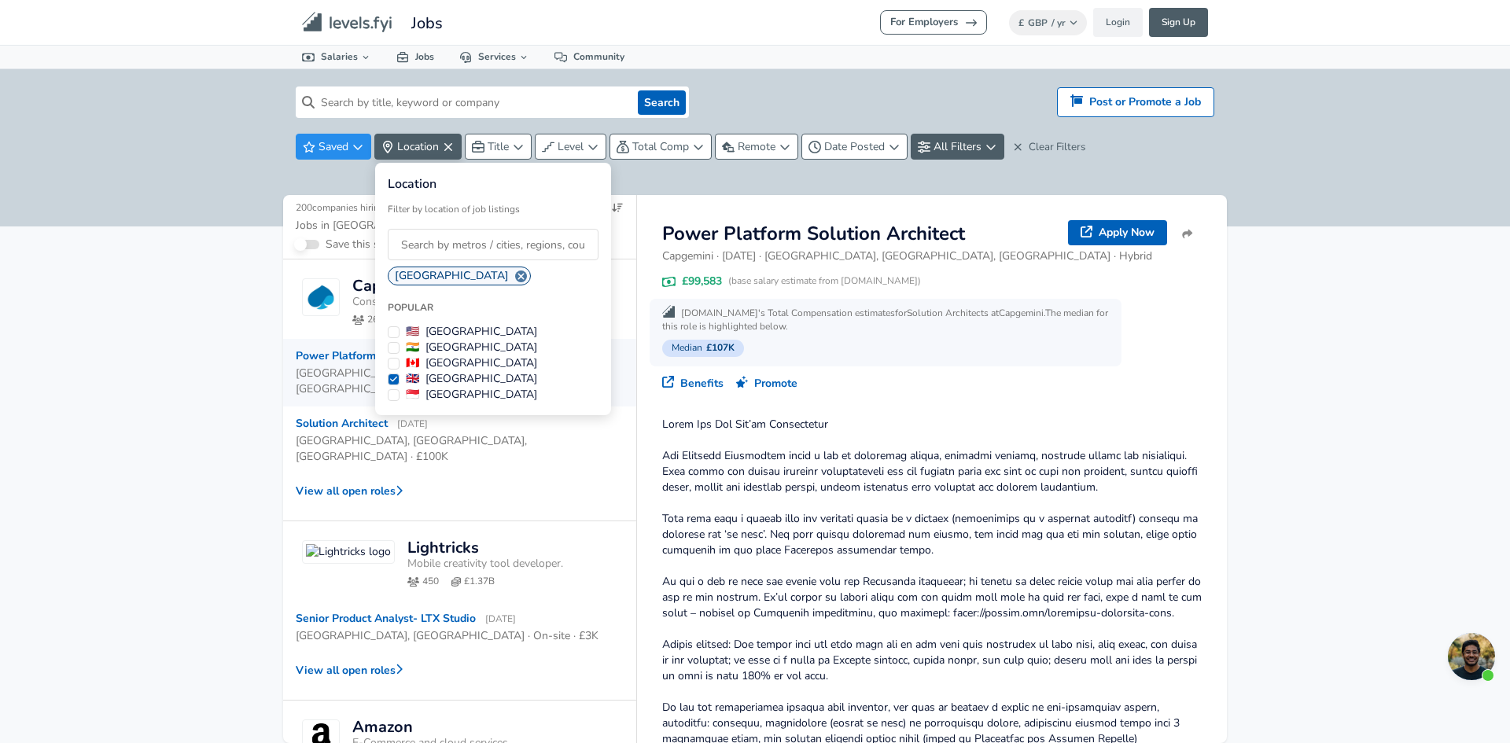
click at [408, 146] on html "We value your privacy We use cookies to enhance your browsing experience, serve…" at bounding box center [755, 371] width 1510 height 743
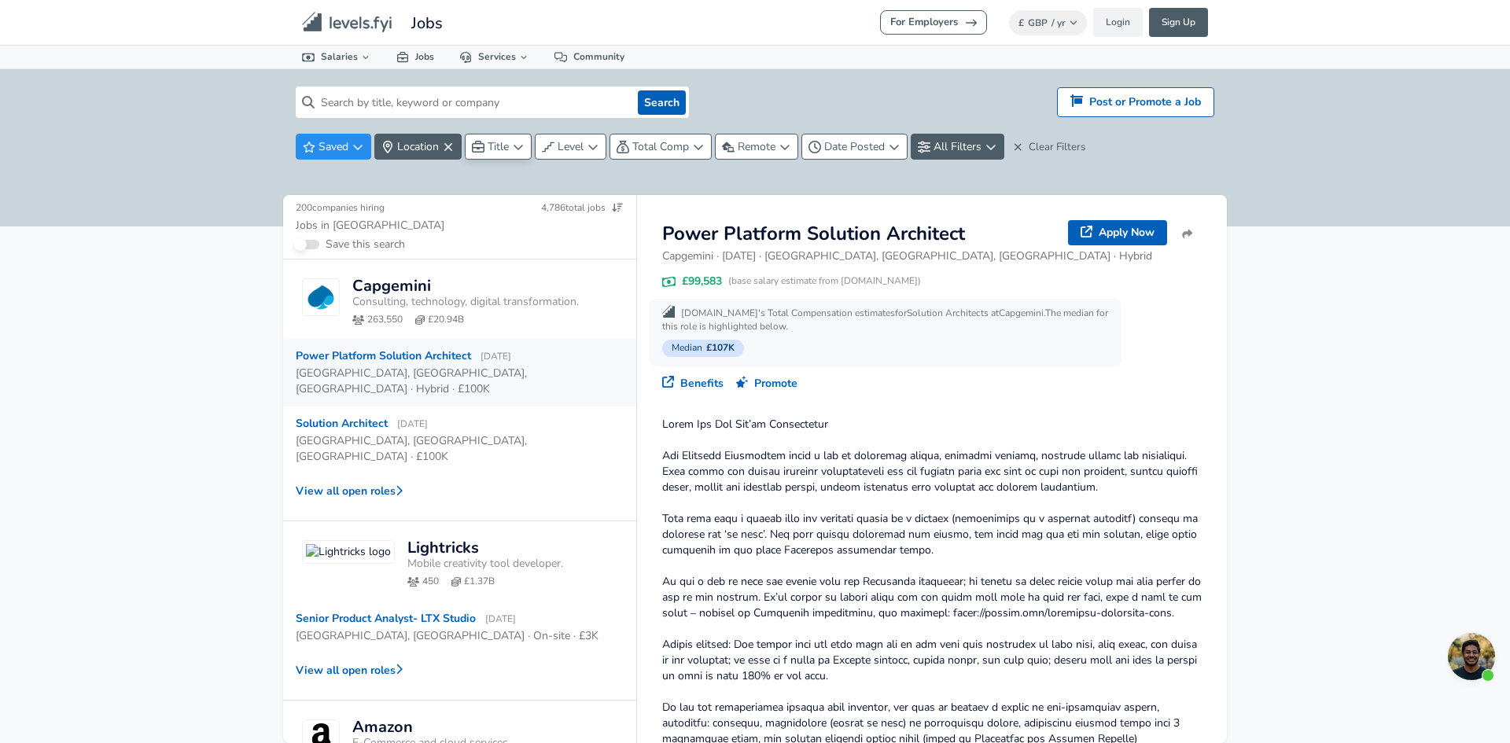
click at [509, 145] on span "Title" at bounding box center [498, 146] width 21 height 15
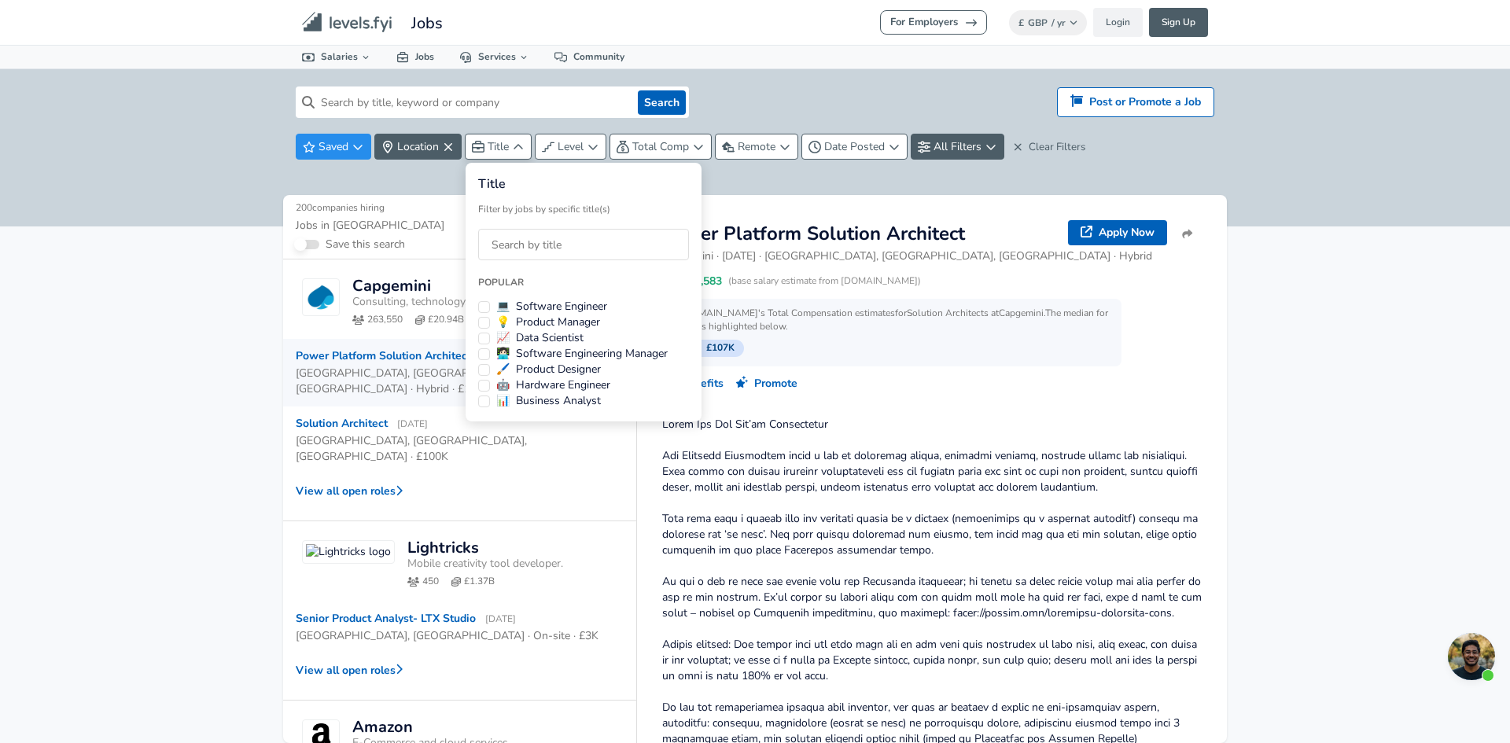
click at [678, 148] on html "We value your privacy We use cookies to enhance your browsing experience, serve…" at bounding box center [755, 371] width 1510 height 743
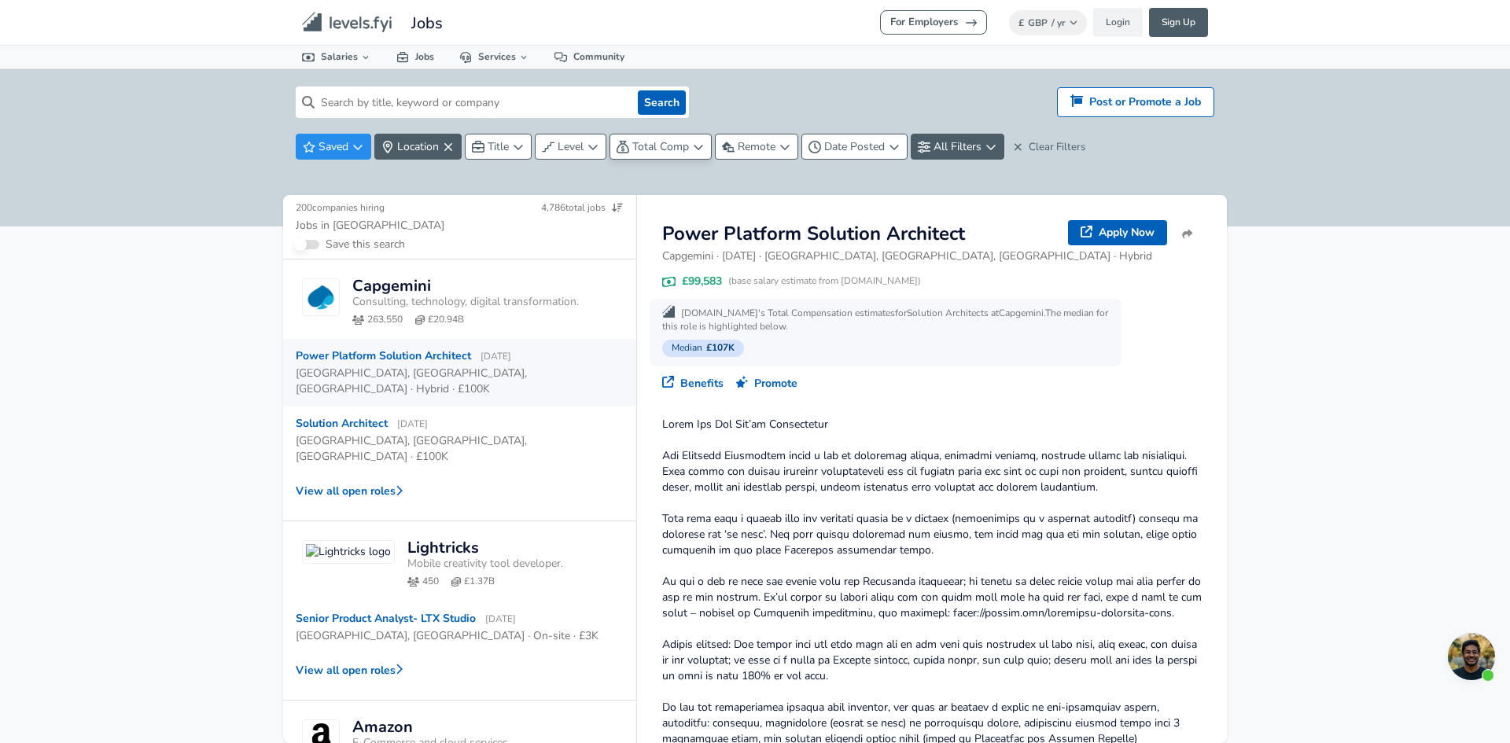
click at [688, 144] on span "Total Comp" at bounding box center [660, 146] width 57 height 15
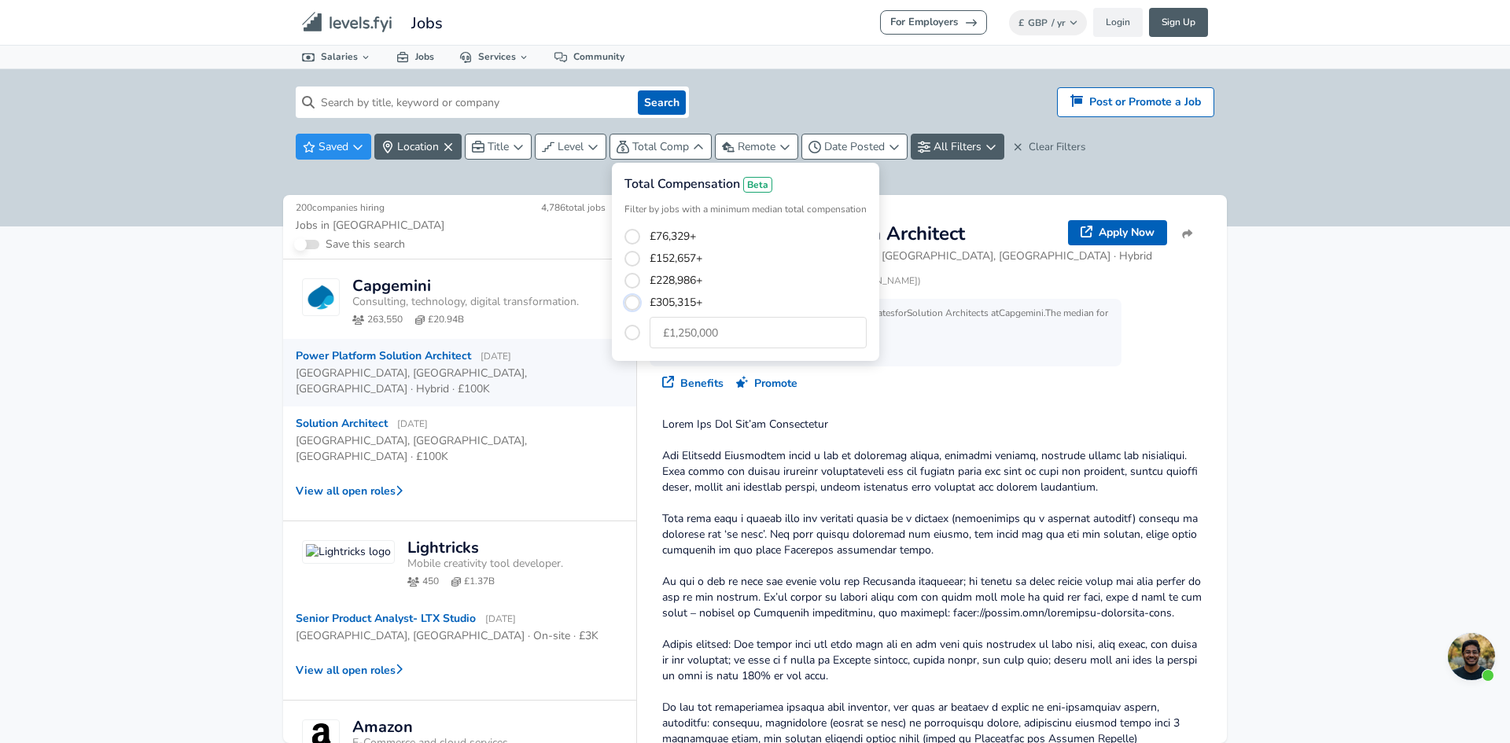
click at [636, 297] on button "£305,315+" at bounding box center [633, 303] width 16 height 16
click at [924, 182] on html "We value your privacy We use cookies to enhance your browsing experience, serve…" at bounding box center [755, 371] width 1510 height 743
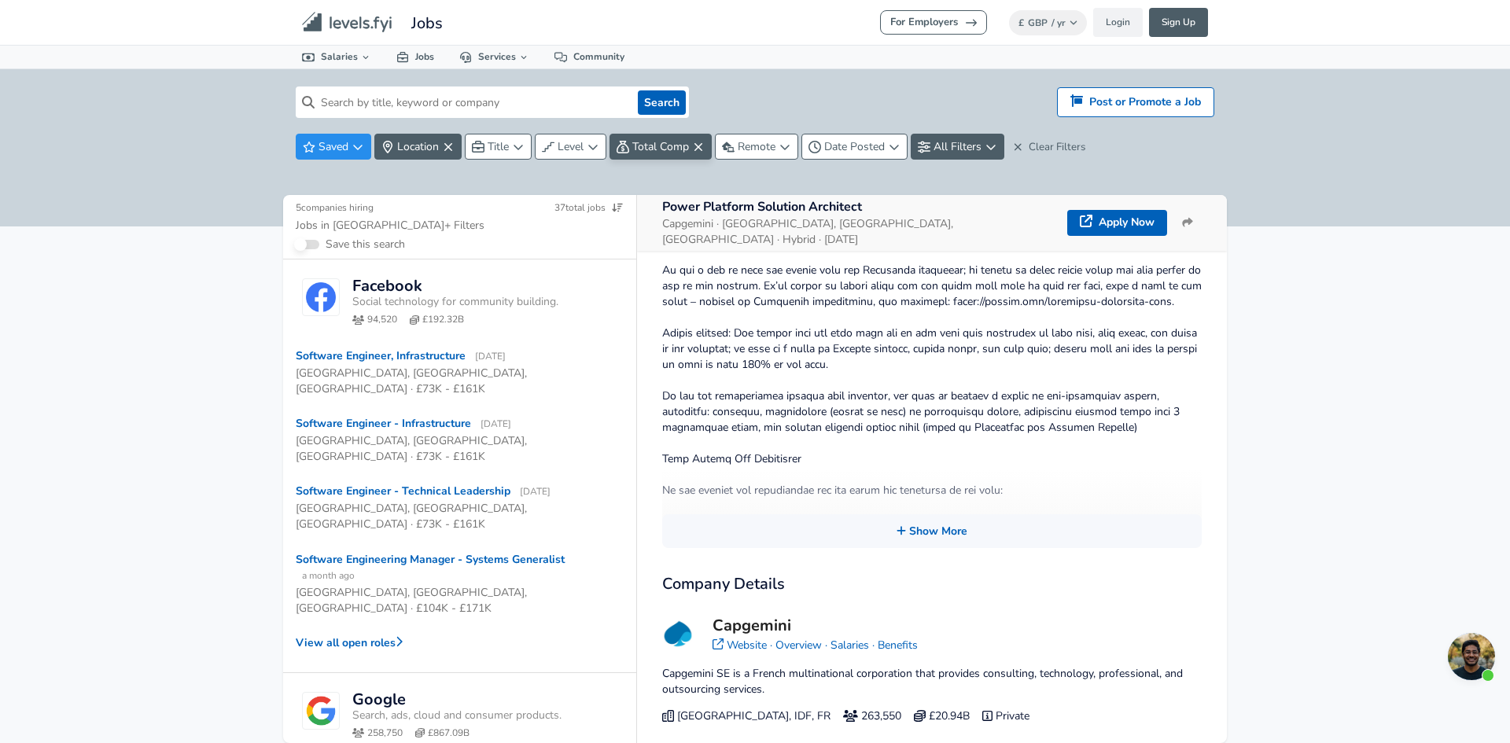
scroll to position [371, 0]
click at [754, 670] on p "Capgemini SE is a French multinational corporation that provides consulting, te…" at bounding box center [932, 678] width 540 height 31
click at [758, 612] on h3 "Capgemini" at bounding box center [815, 623] width 205 height 23
click at [676, 620] on img at bounding box center [677, 630] width 31 height 31
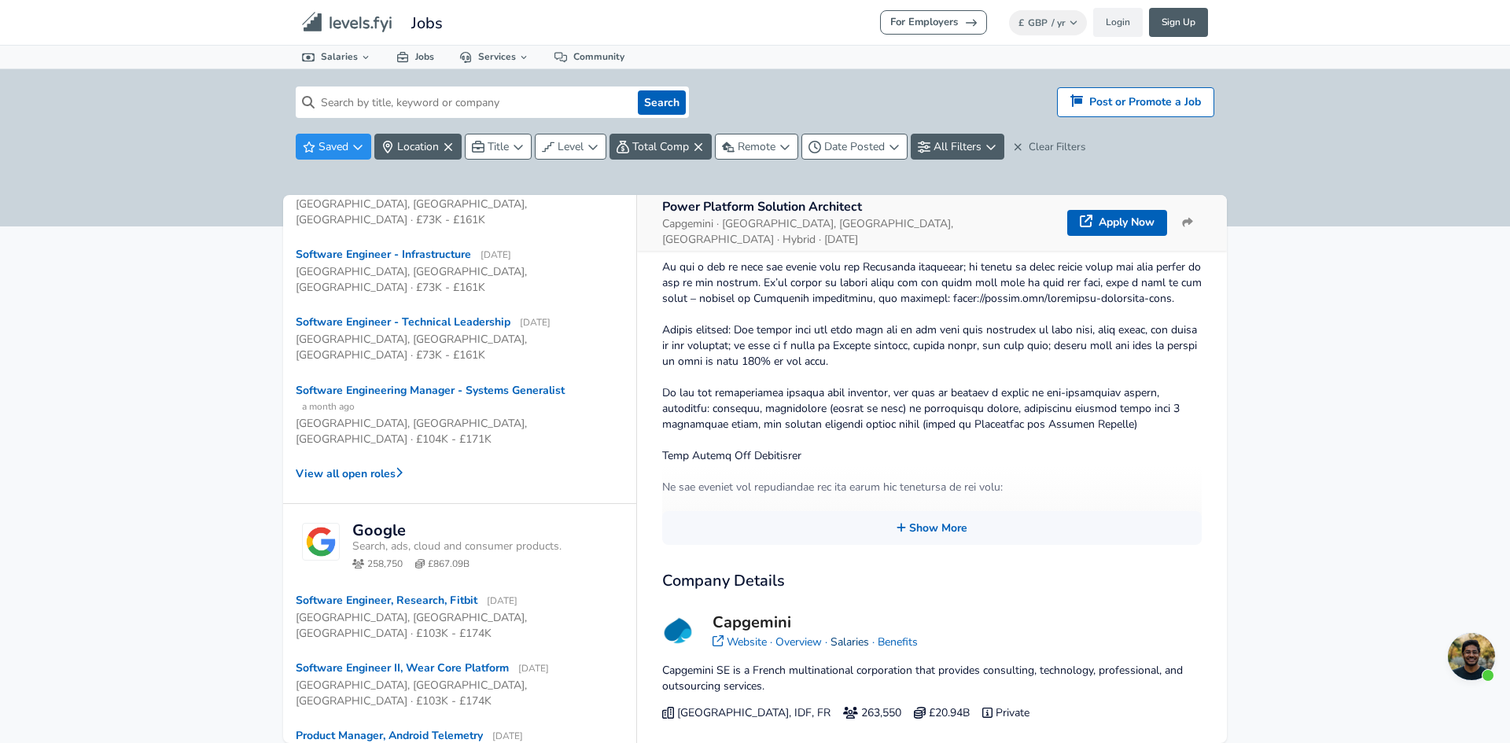
scroll to position [236, 0]
